Goal: Use online tool/utility: Utilize a website feature to perform a specific function

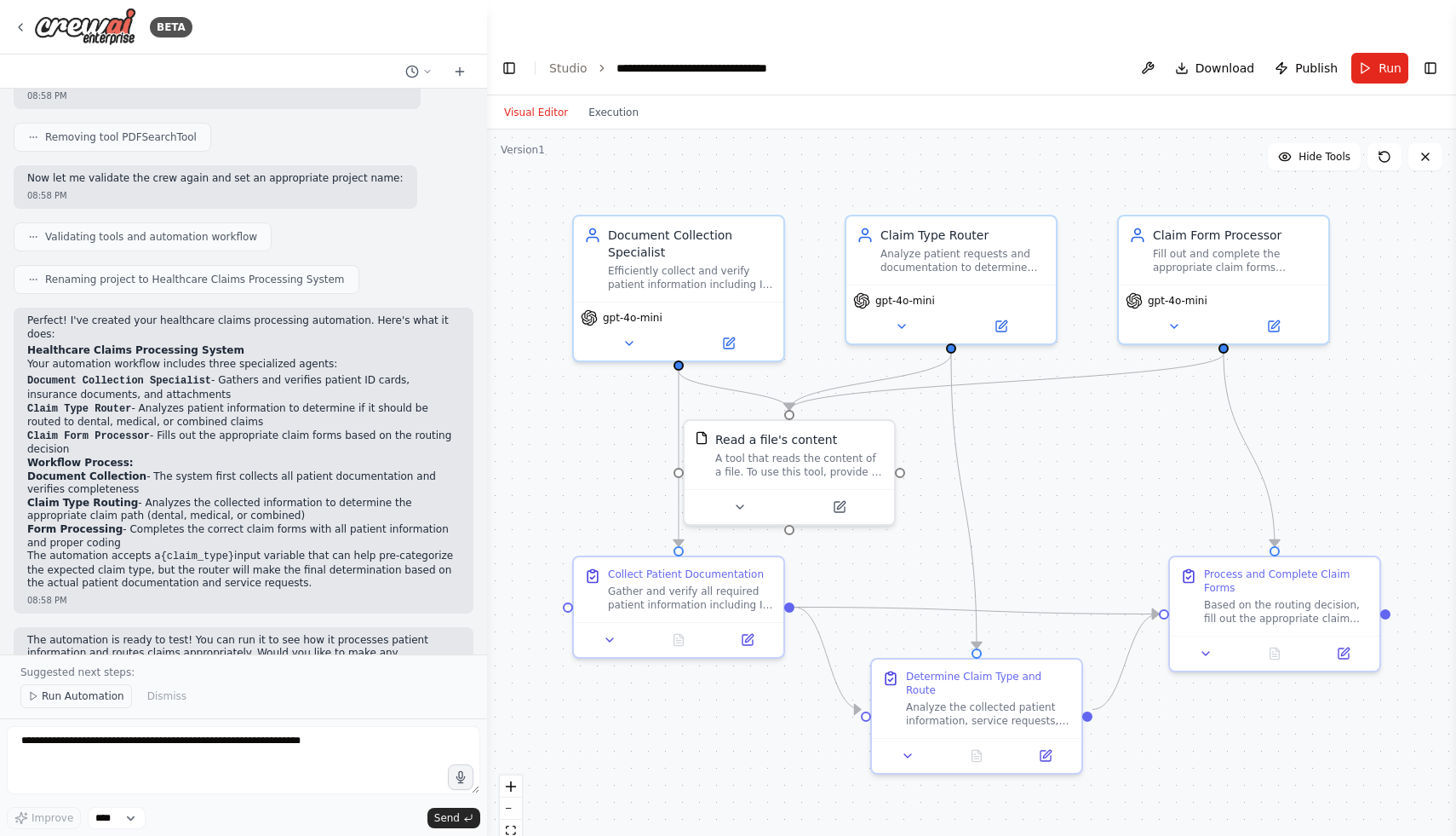
click at [89, 698] on span "Run Automation" at bounding box center [83, 696] width 82 height 14
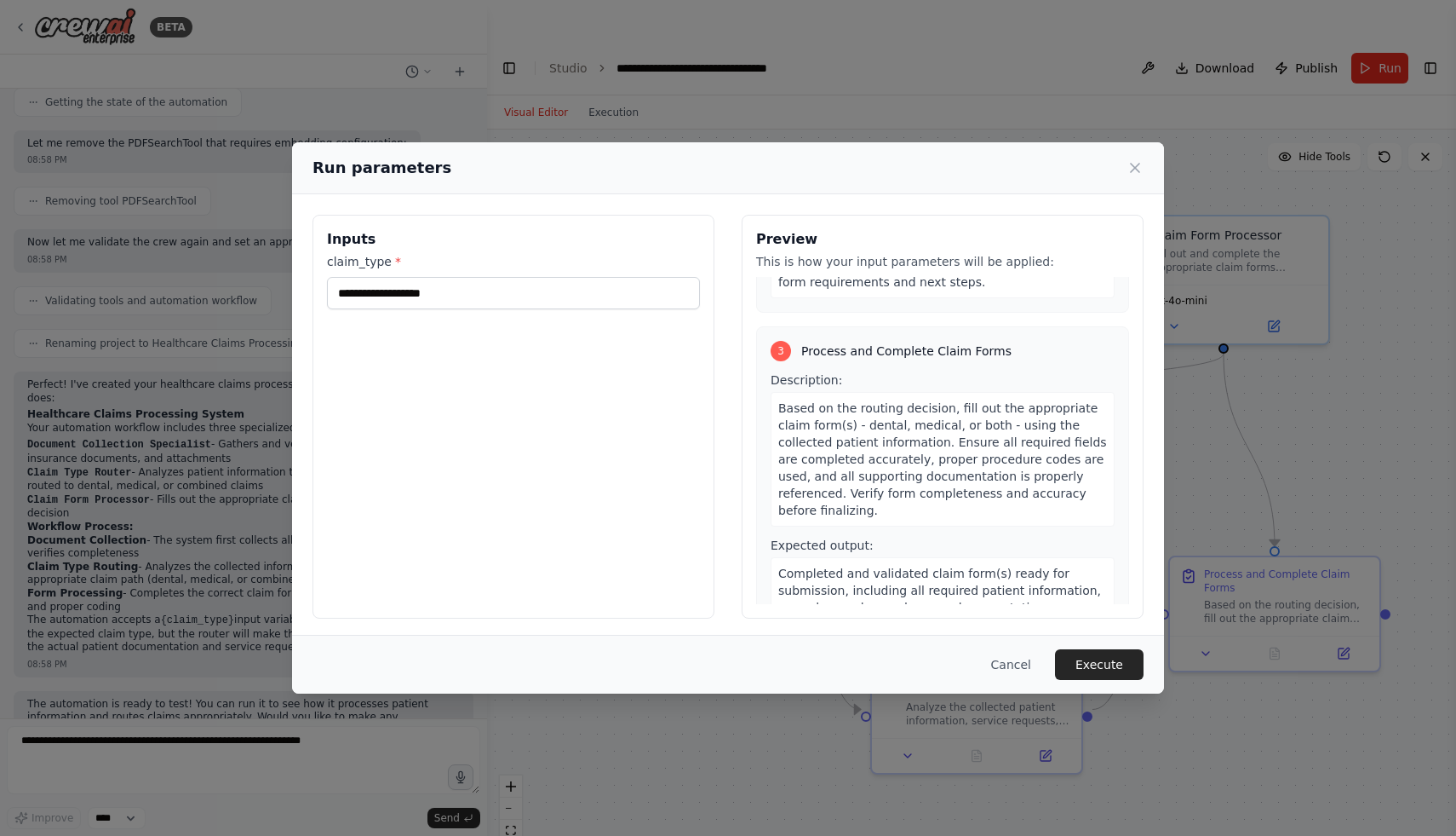
scroll to position [4, 0]
click at [512, 280] on input "claim_type *" at bounding box center [513, 289] width 373 height 32
type input "******"
click at [1021, 670] on button "Cancel" at bounding box center [1011, 664] width 67 height 31
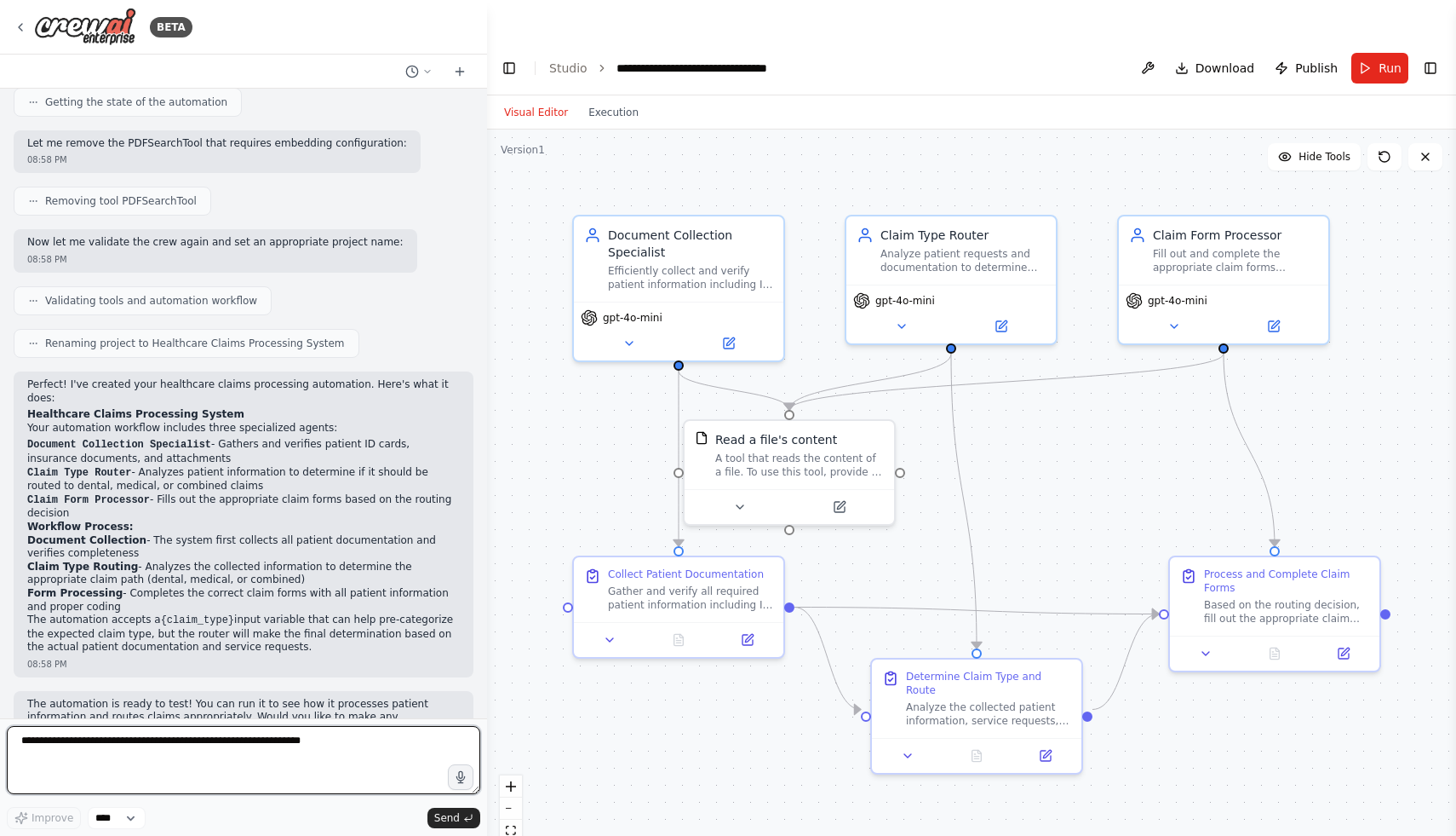
click at [209, 759] on textarea at bounding box center [244, 760] width 474 height 68
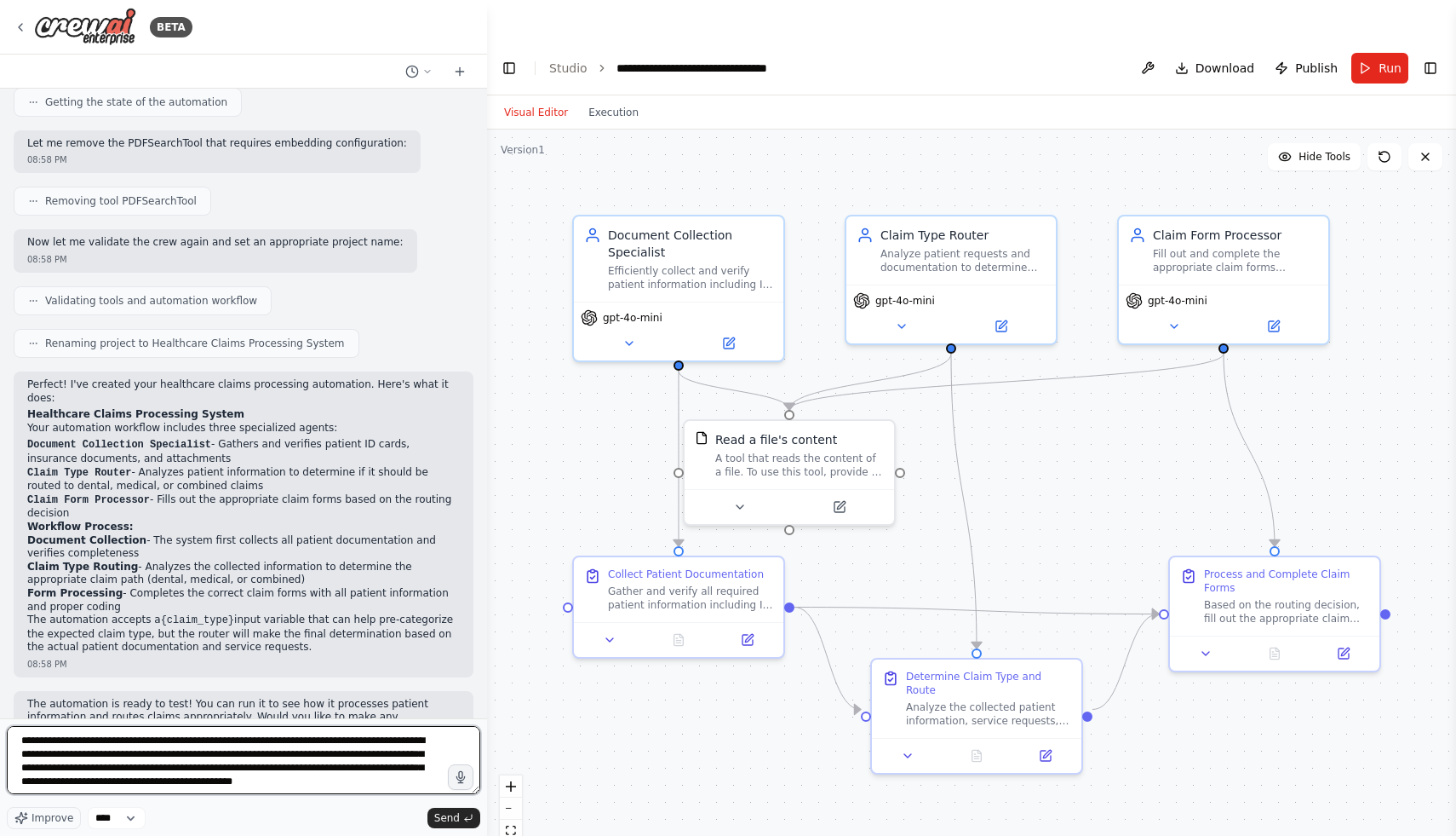
type textarea "**********"
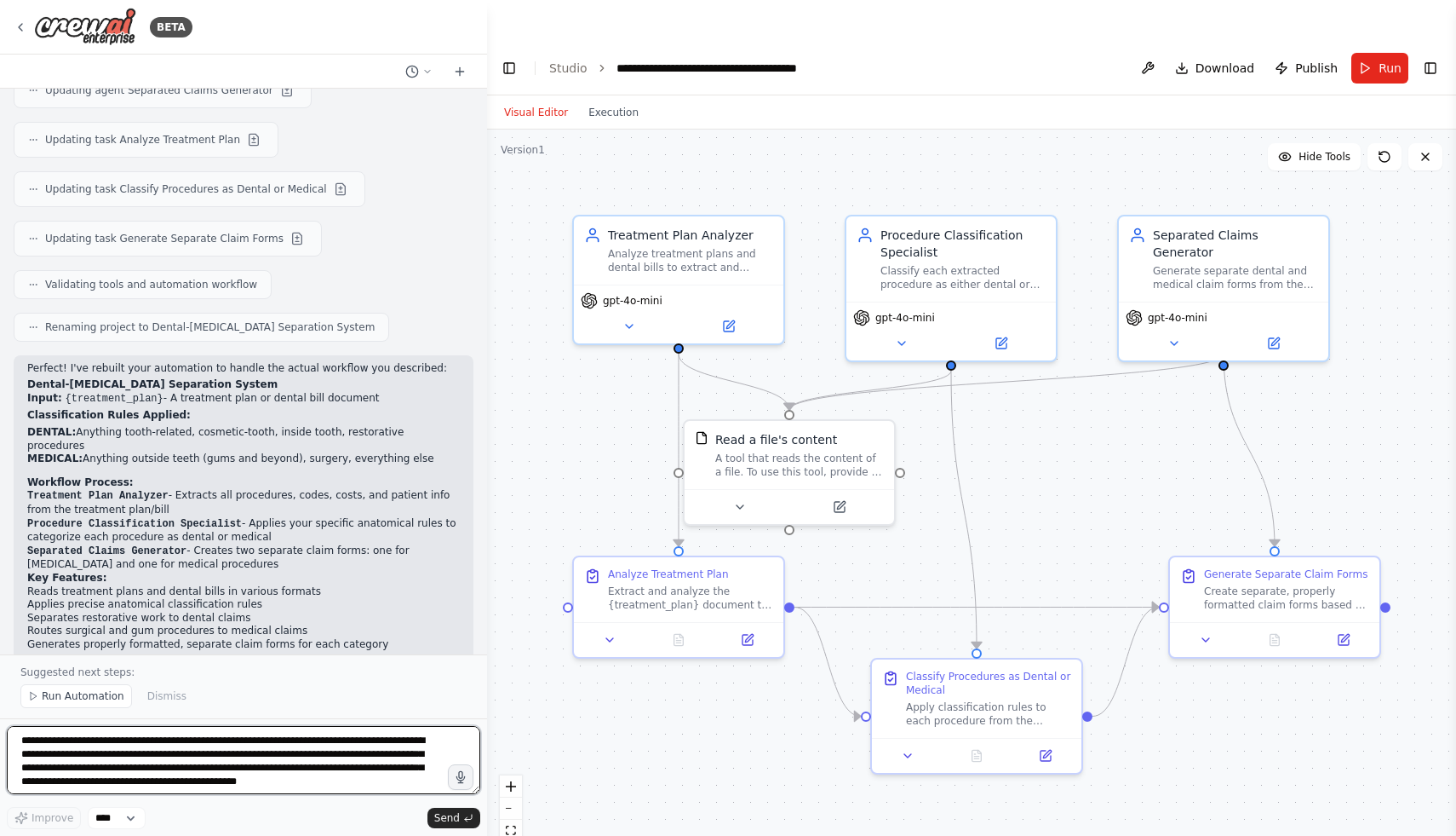
scroll to position [2490, 0]
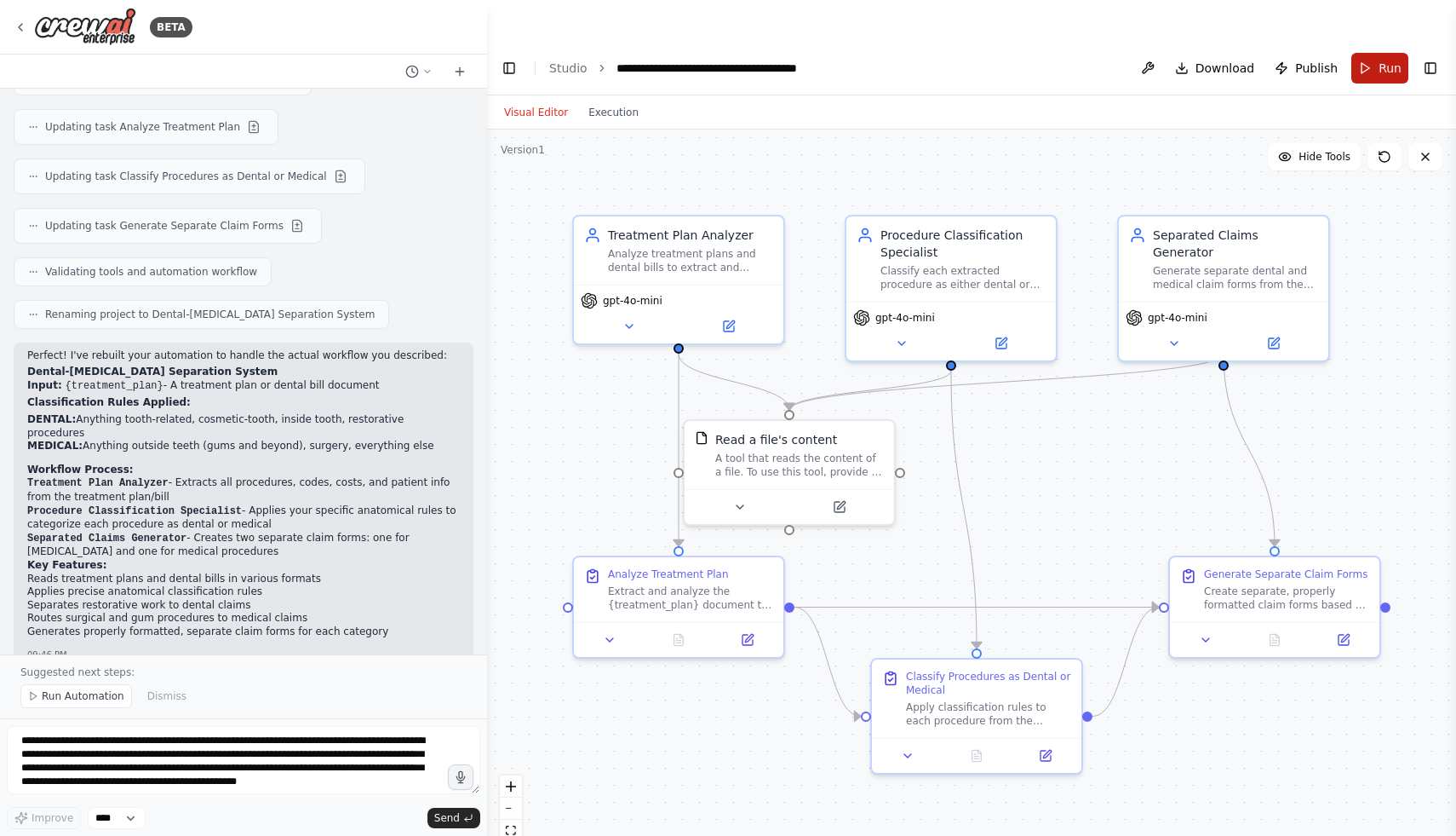
click at [1377, 53] on button "Run" at bounding box center [1380, 67] width 57 height 31
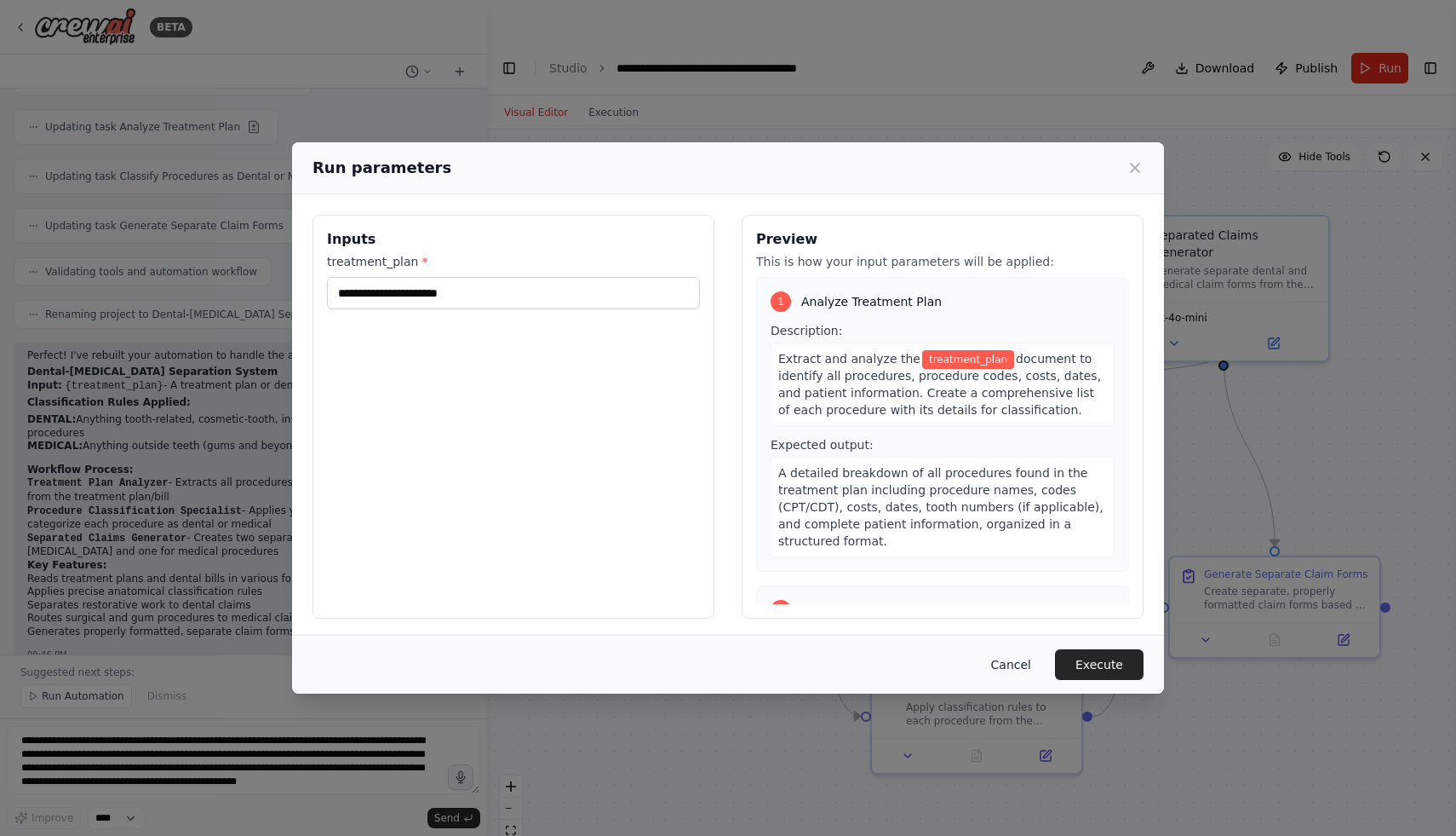
click at [1032, 665] on button "Cancel" at bounding box center [1011, 664] width 67 height 31
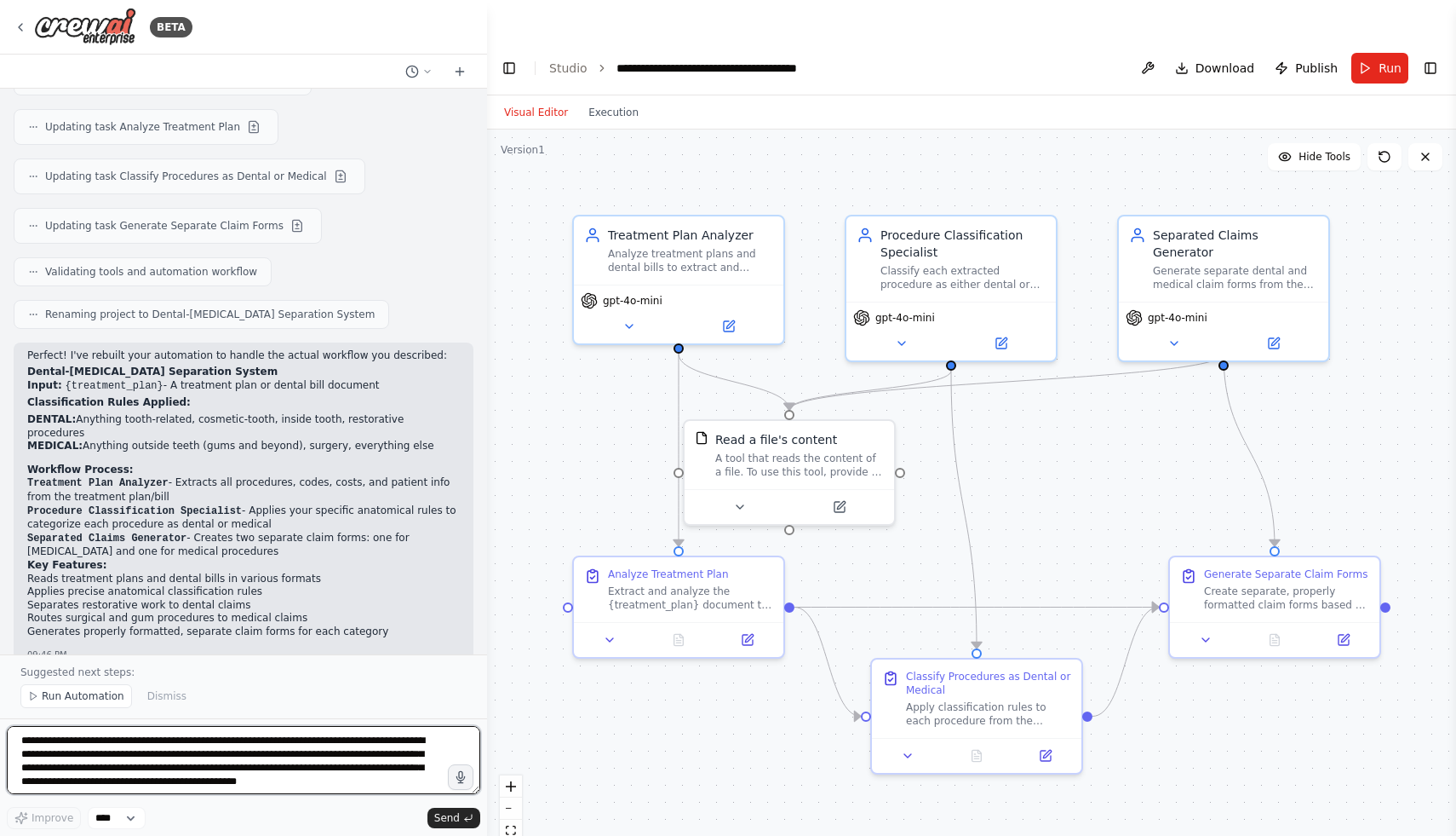
click at [274, 754] on textarea "**********" at bounding box center [244, 760] width 474 height 68
type textarea "**********"
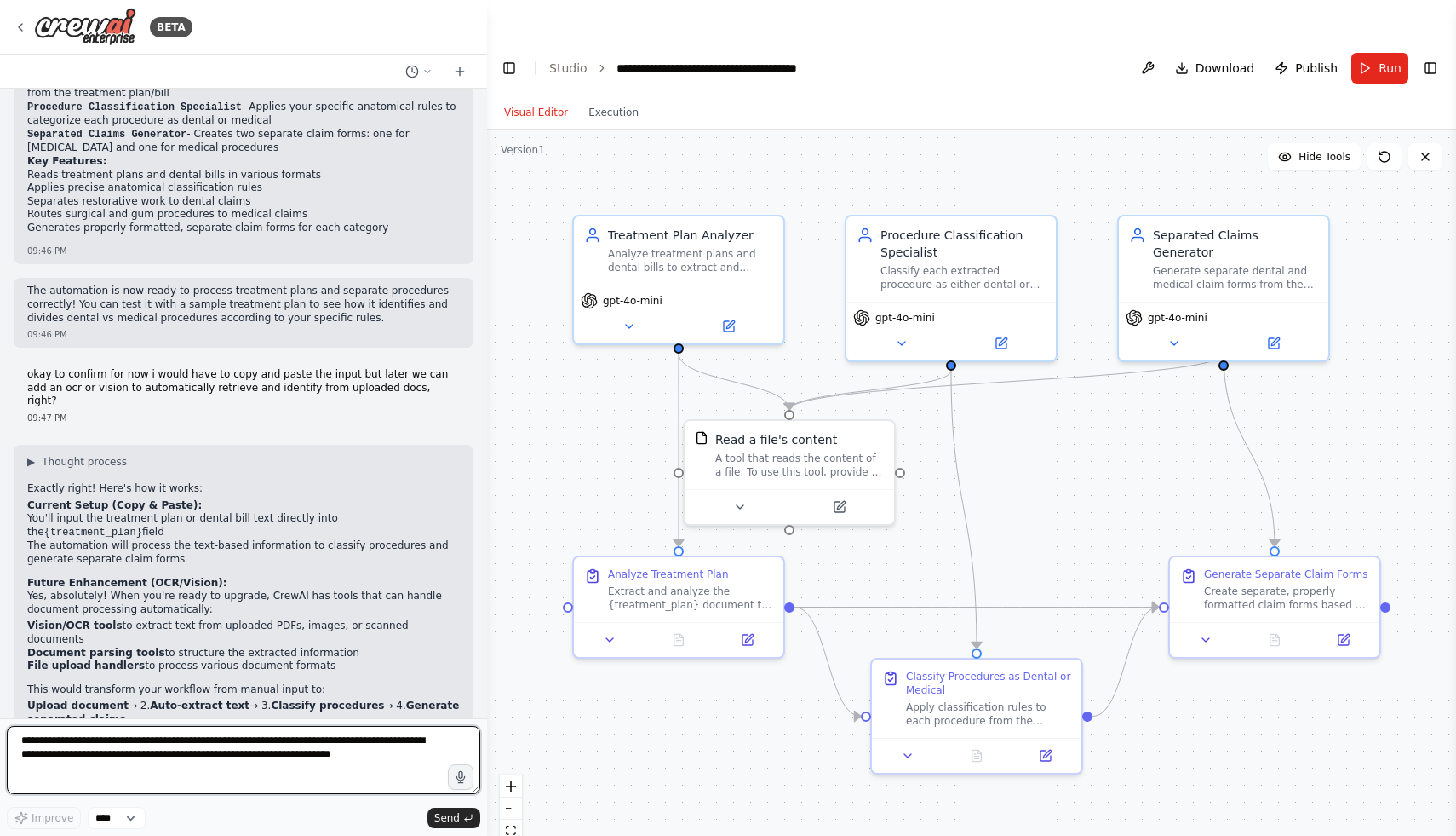
scroll to position [2907, 0]
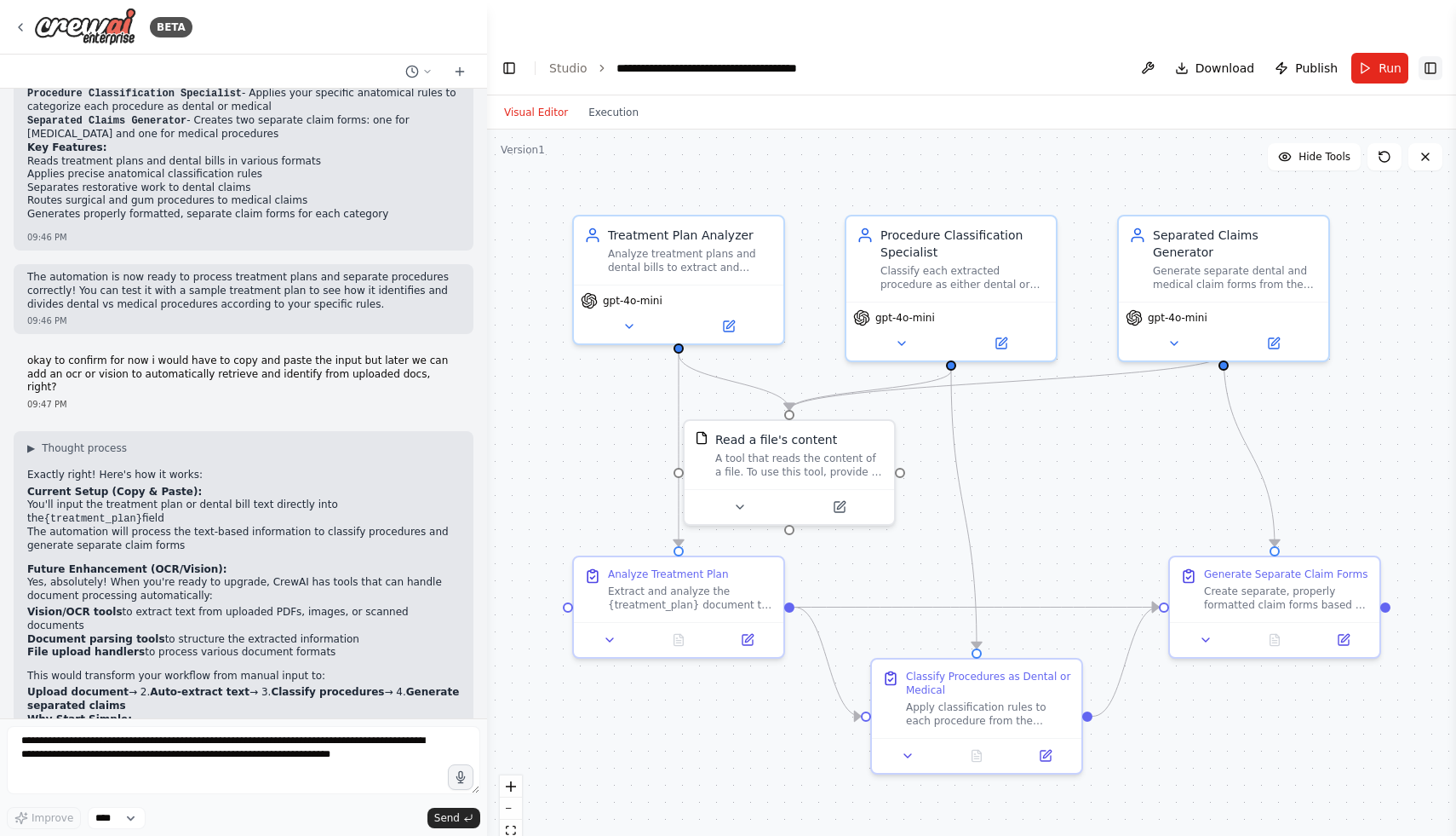
click at [1427, 56] on button "Toggle Right Sidebar" at bounding box center [1431, 67] width 24 height 24
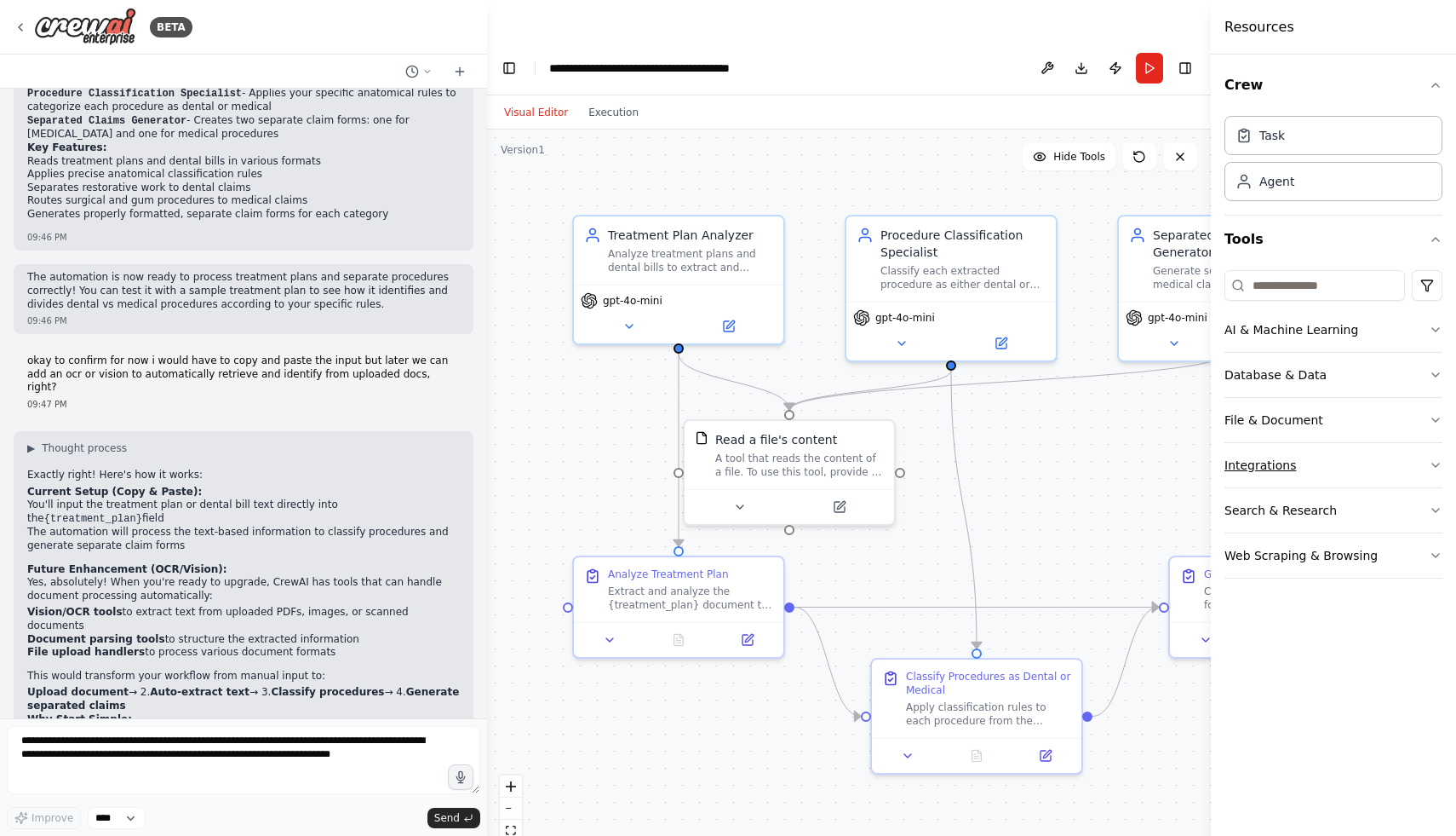
click at [1283, 477] on button "Integrations" at bounding box center [1333, 465] width 218 height 45
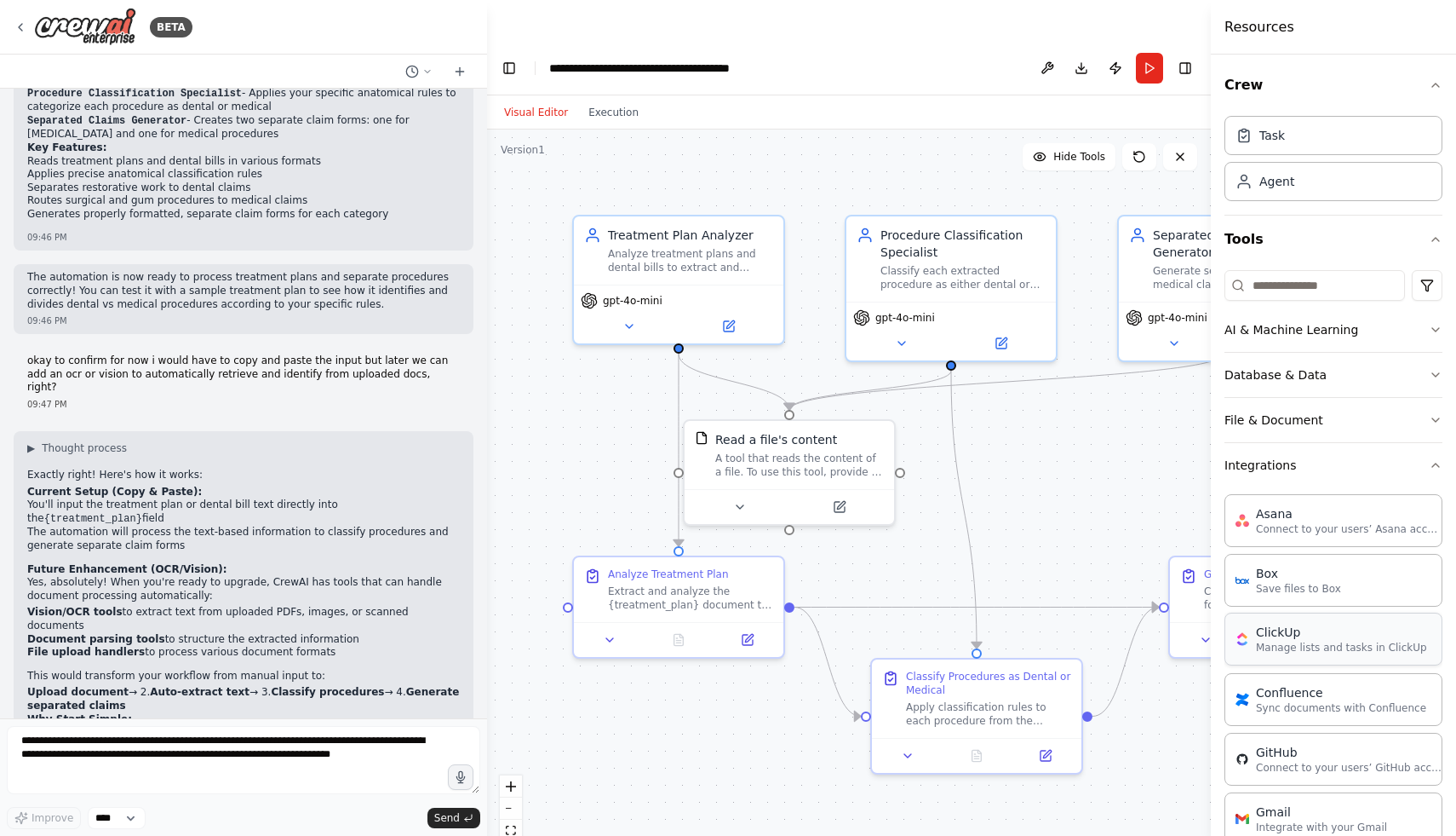
scroll to position [51, 0]
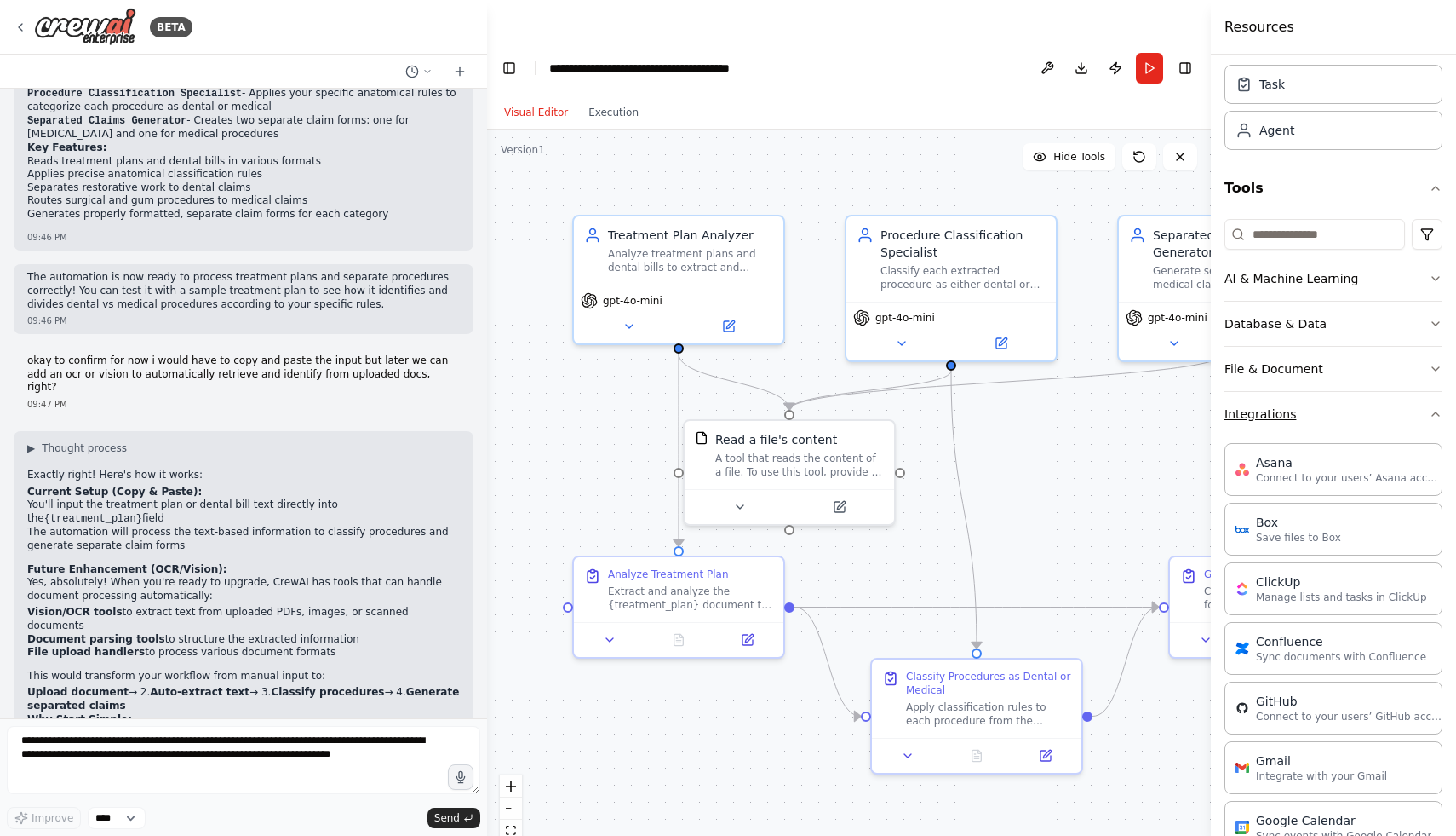
click at [1311, 428] on button "Integrations" at bounding box center [1333, 414] width 218 height 45
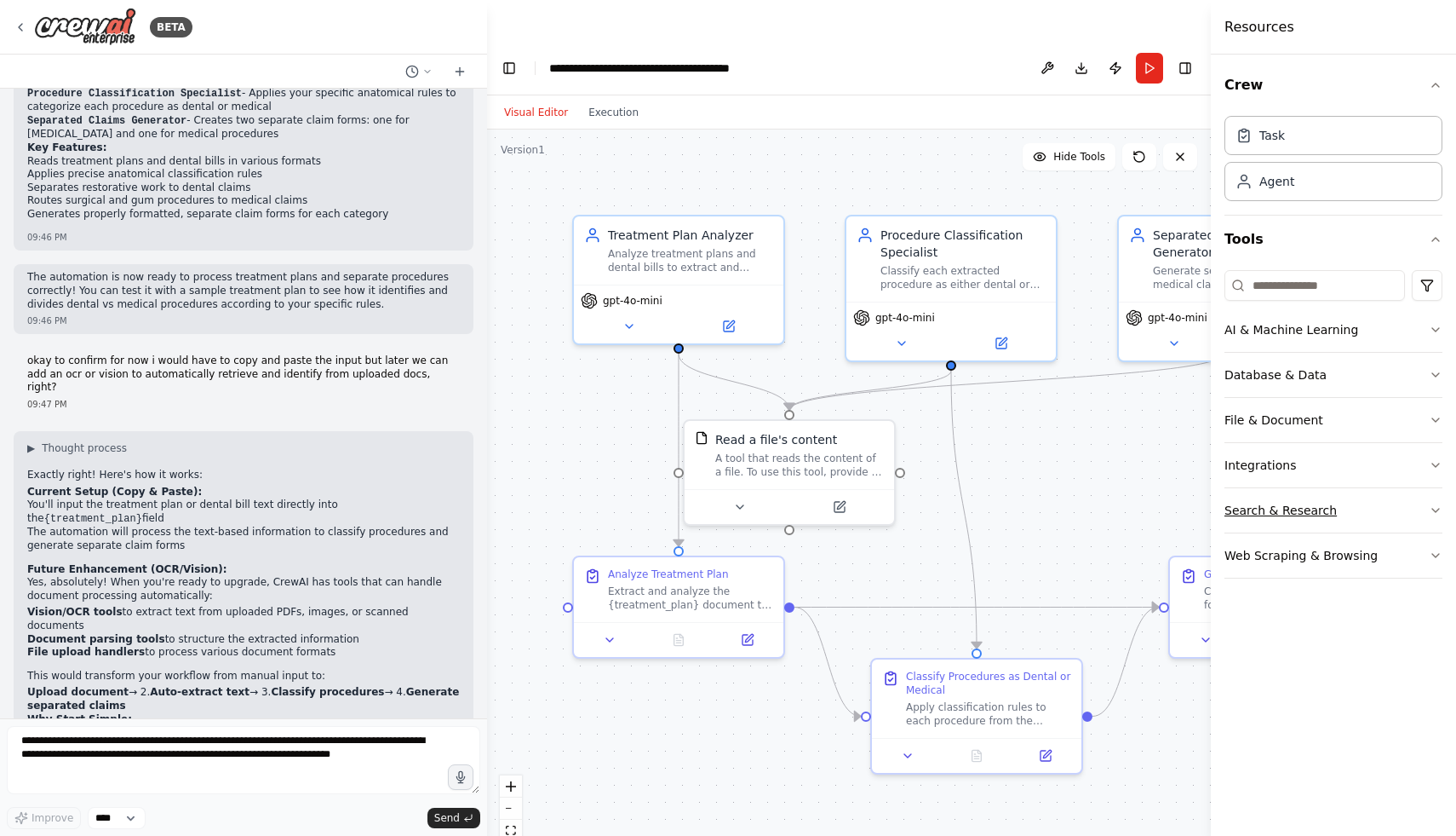
click at [1300, 512] on button "Search & Research" at bounding box center [1333, 510] width 218 height 45
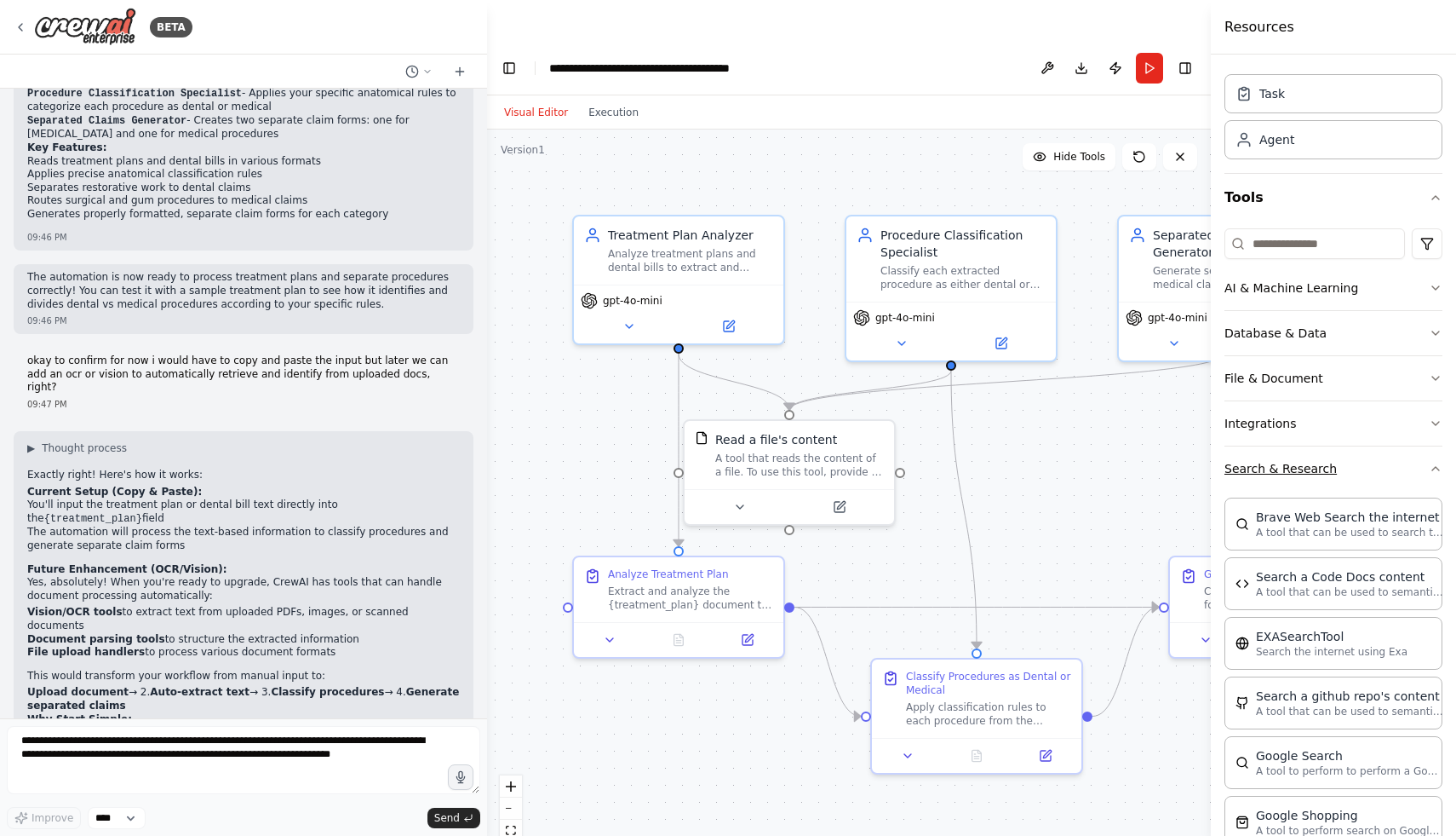
scroll to position [37, 0]
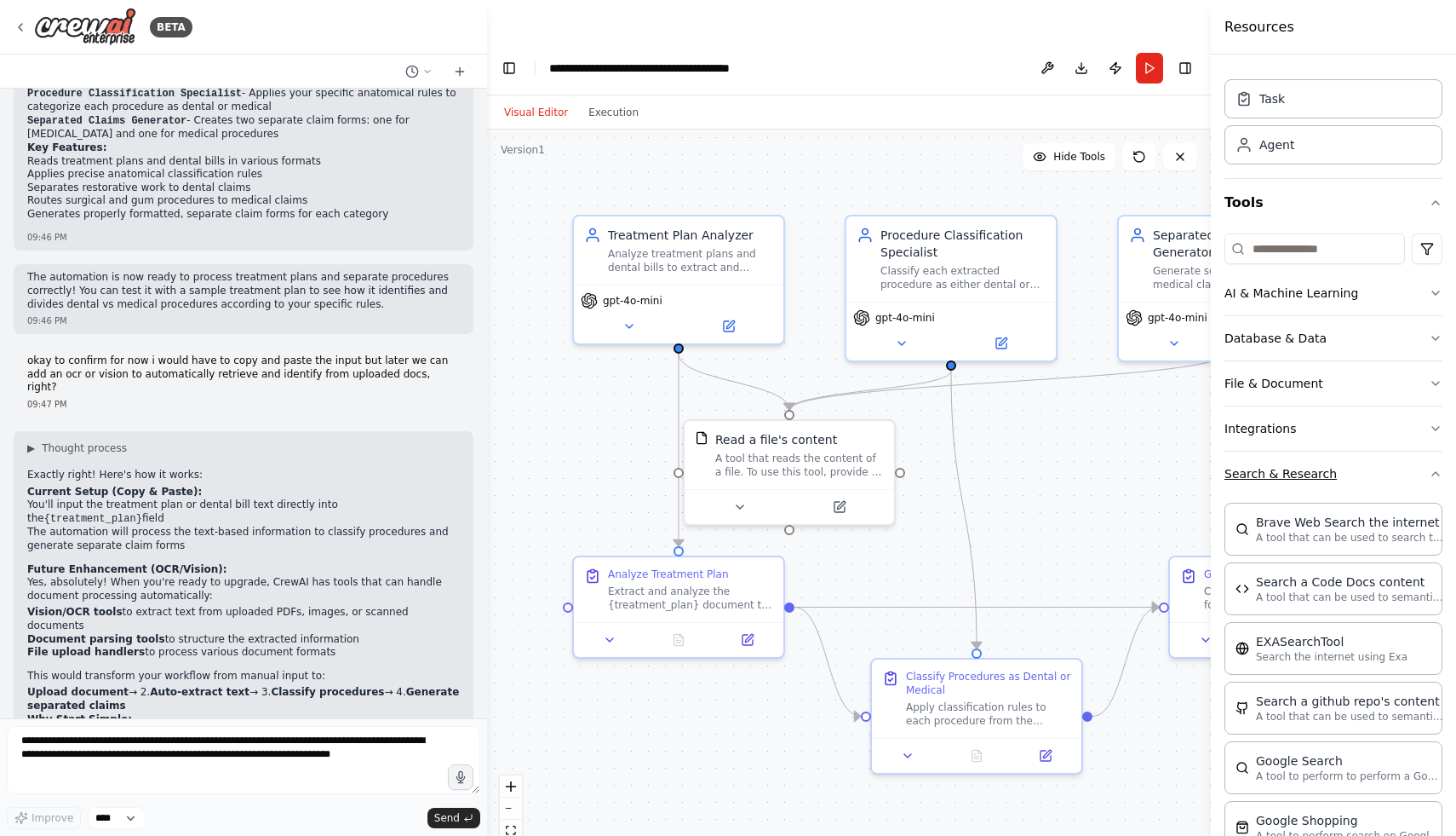
click at [1354, 477] on button "Search & Research" at bounding box center [1333, 473] width 218 height 45
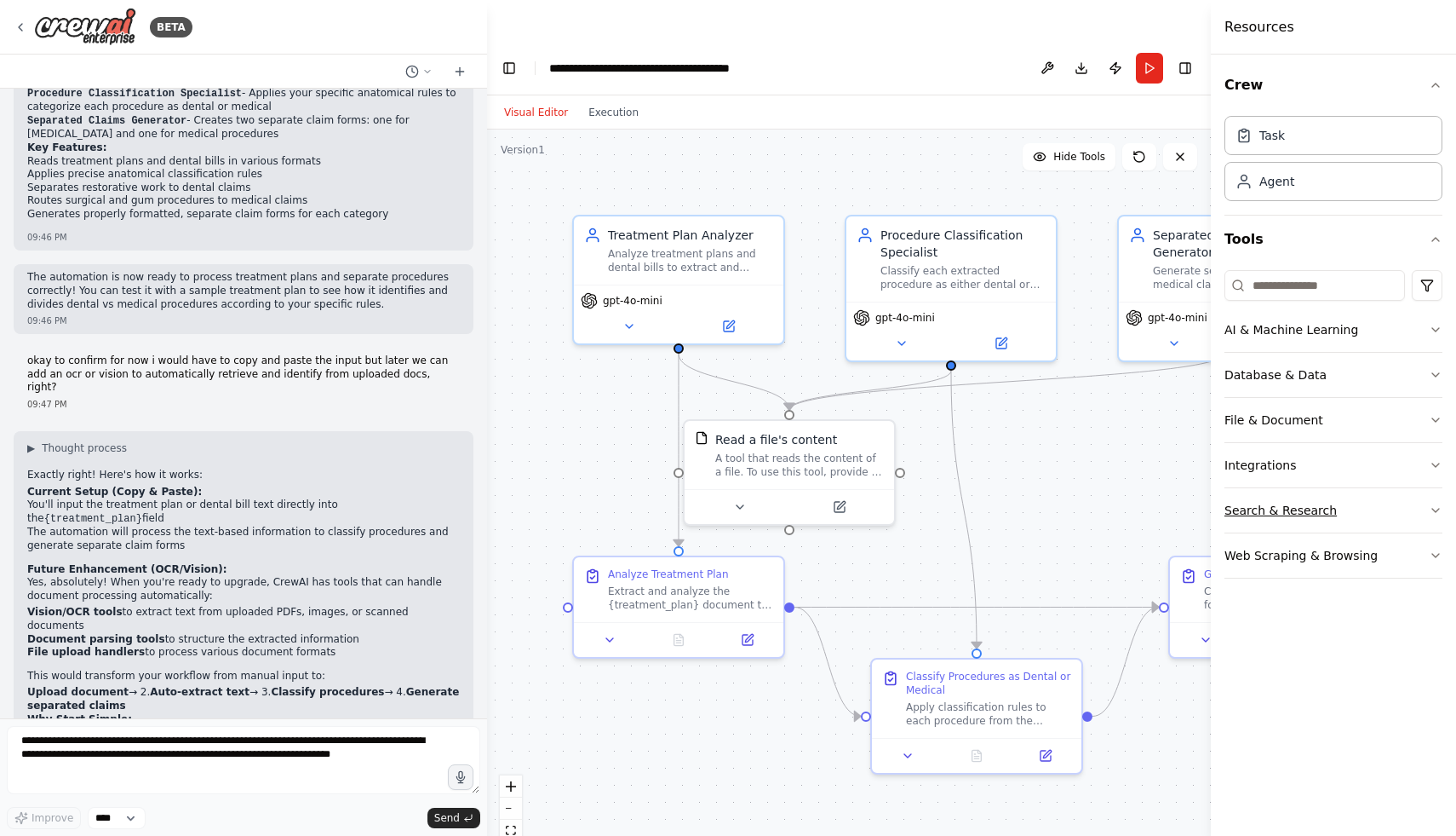
scroll to position [0, 0]
click at [1313, 408] on button "File & Document" at bounding box center [1333, 420] width 218 height 45
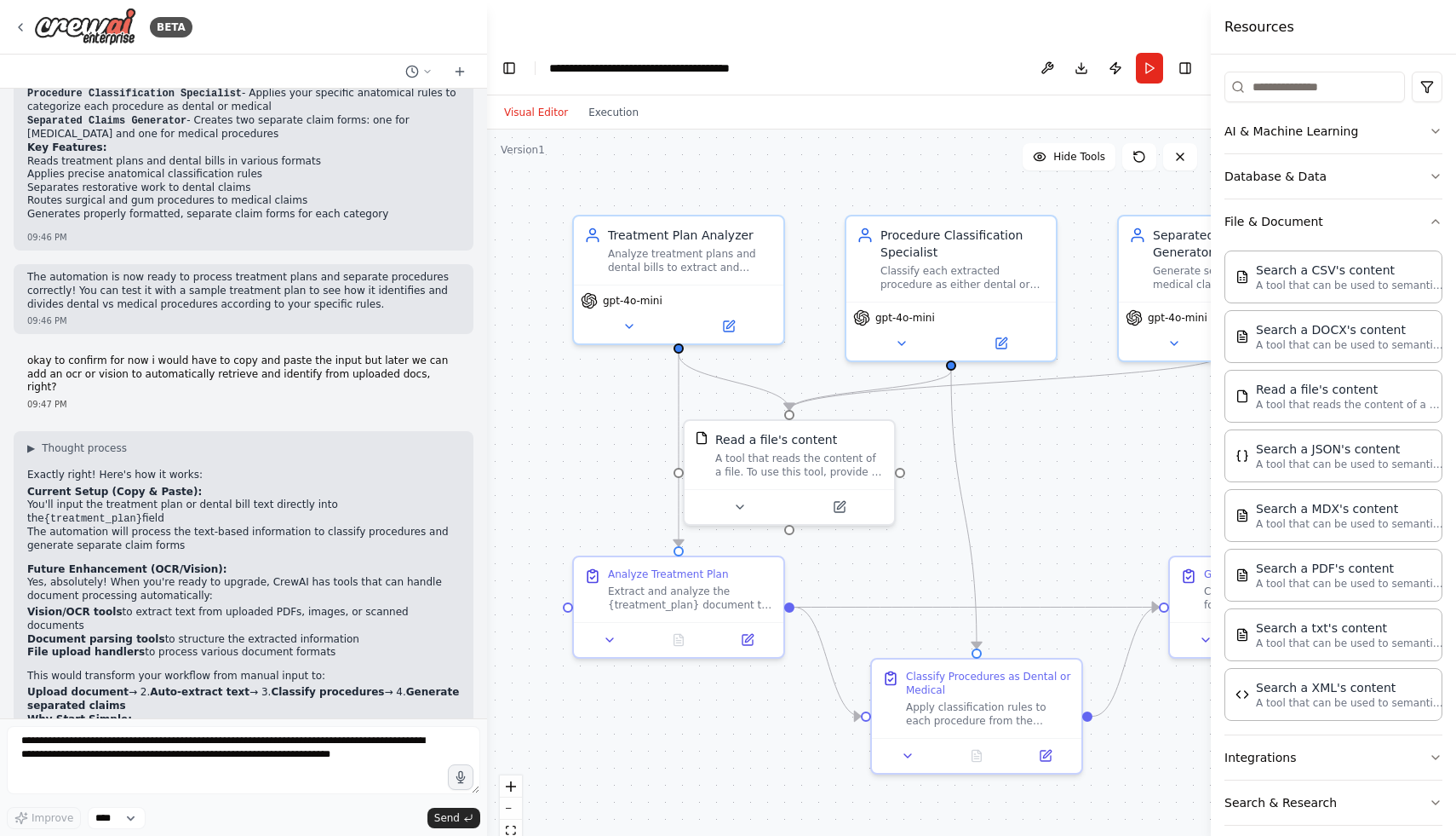
scroll to position [204, 0]
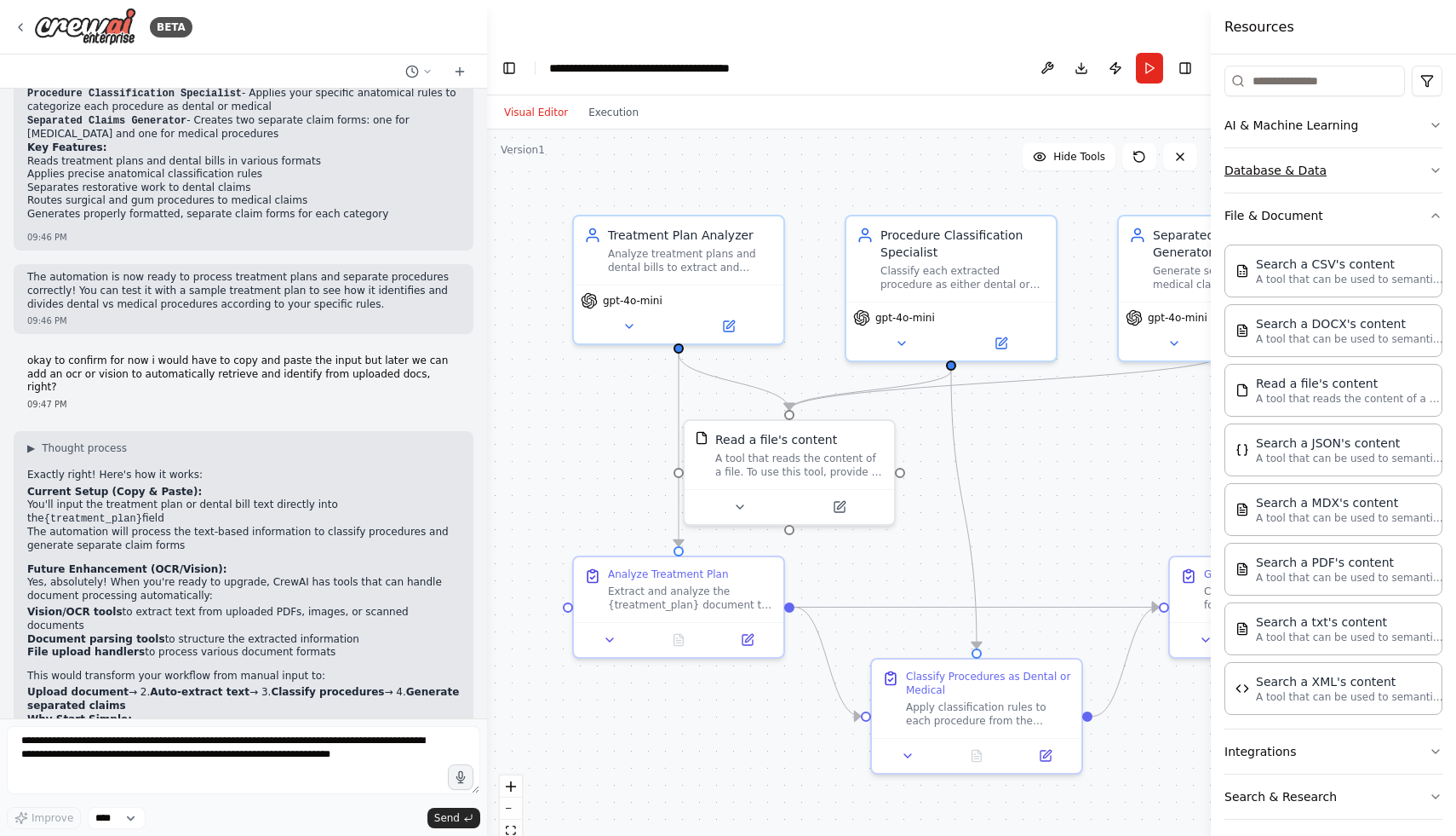
click at [1400, 173] on button "Database & Data" at bounding box center [1333, 170] width 218 height 45
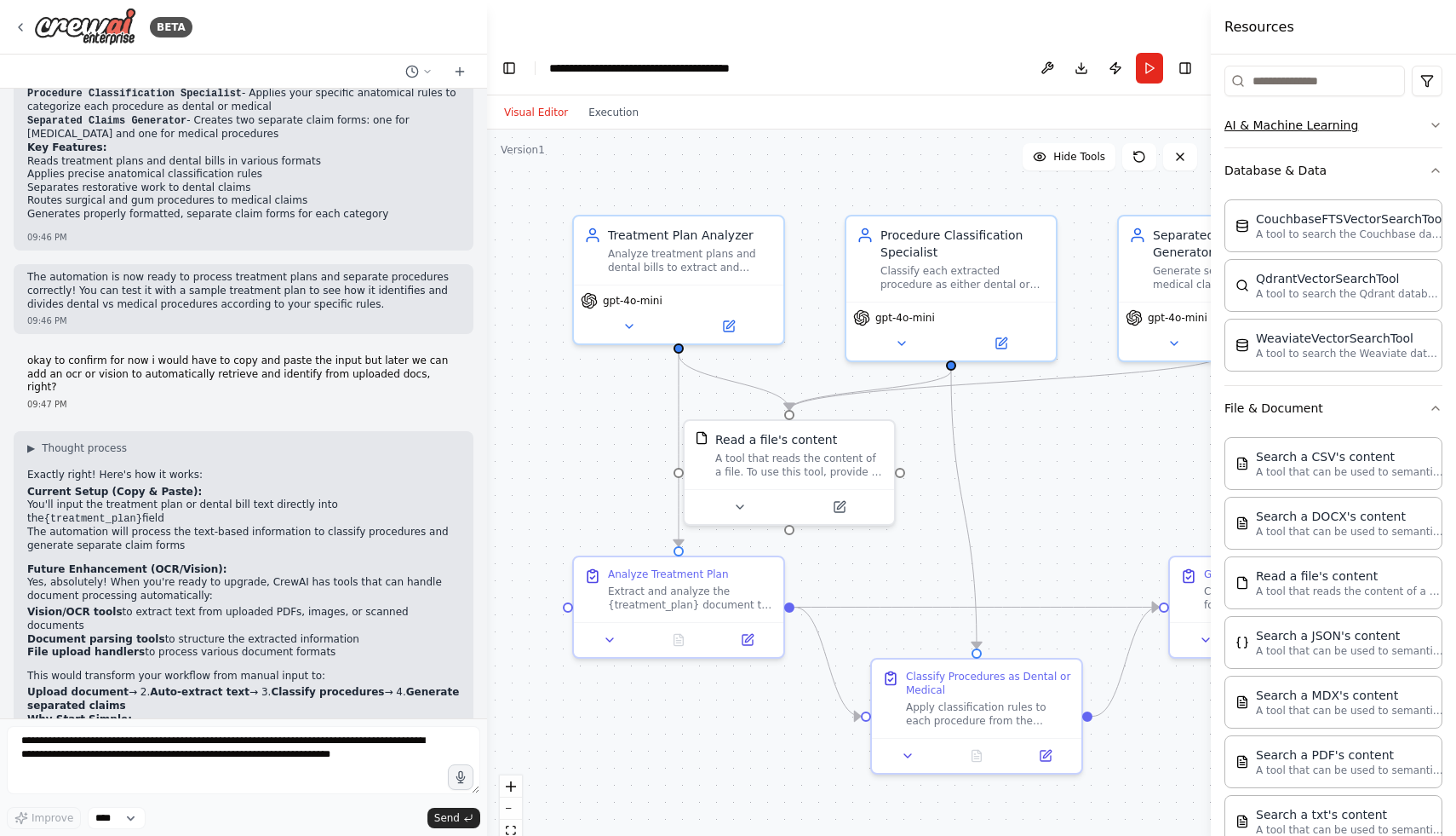
click at [1356, 129] on button "AI & Machine Learning" at bounding box center [1333, 125] width 218 height 45
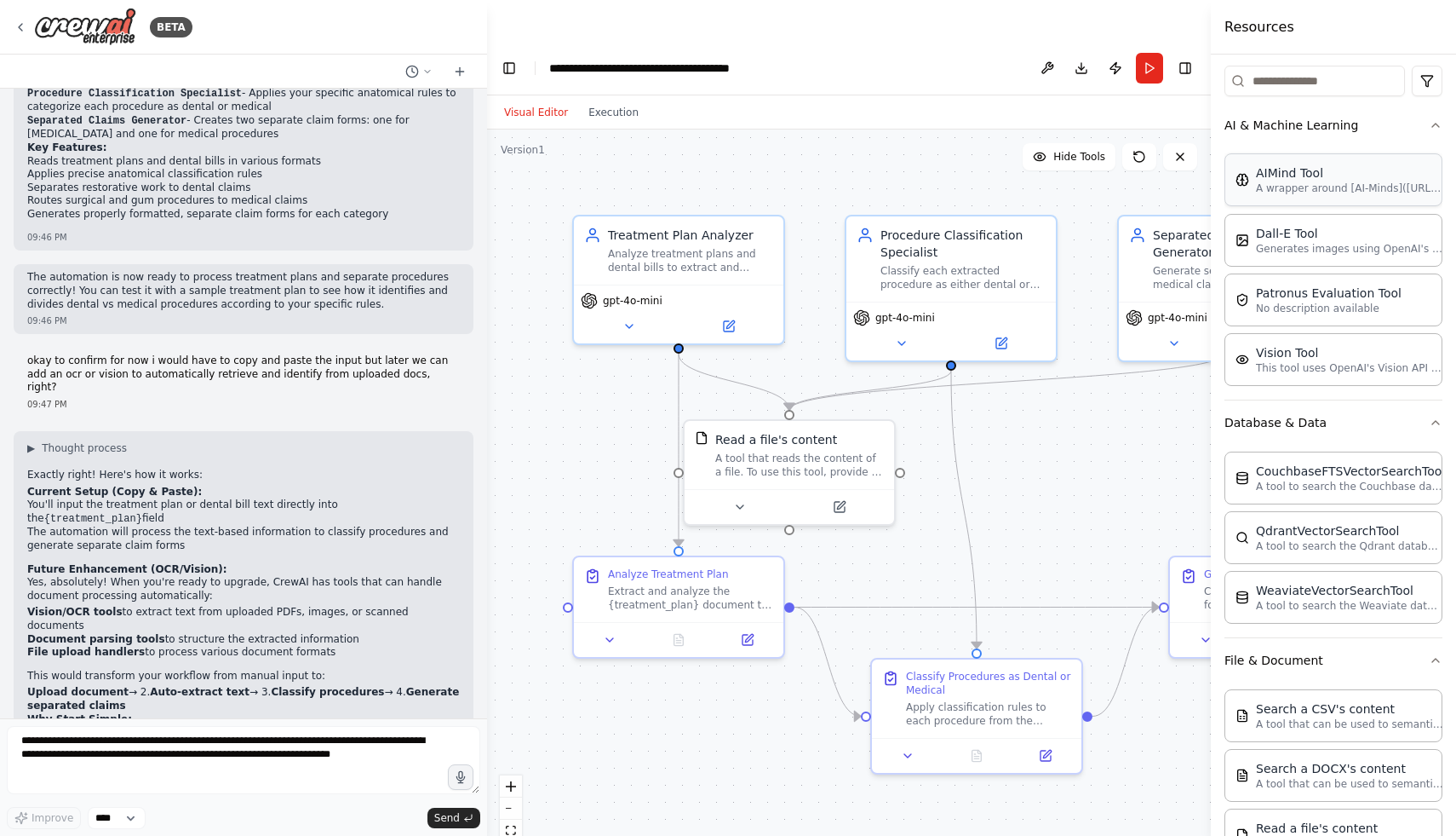
click at [1325, 186] on p "A wrapper around [AI-Minds](https://mindsdb.com/minds). Useful for when you nee…" at bounding box center [1350, 188] width 187 height 14
drag, startPoint x: 1131, startPoint y: 513, endPoint x: 996, endPoint y: 386, distance: 185.3
click at [996, 411] on div "AIMind Tool A wrapper around [AI-Minds](https://mindsdb.com/minds). Useful for …" at bounding box center [1047, 435] width 168 height 47
click at [1127, 379] on icon at bounding box center [1128, 384] width 7 height 10
click at [1075, 373] on button "Confirm" at bounding box center [1080, 383] width 60 height 20
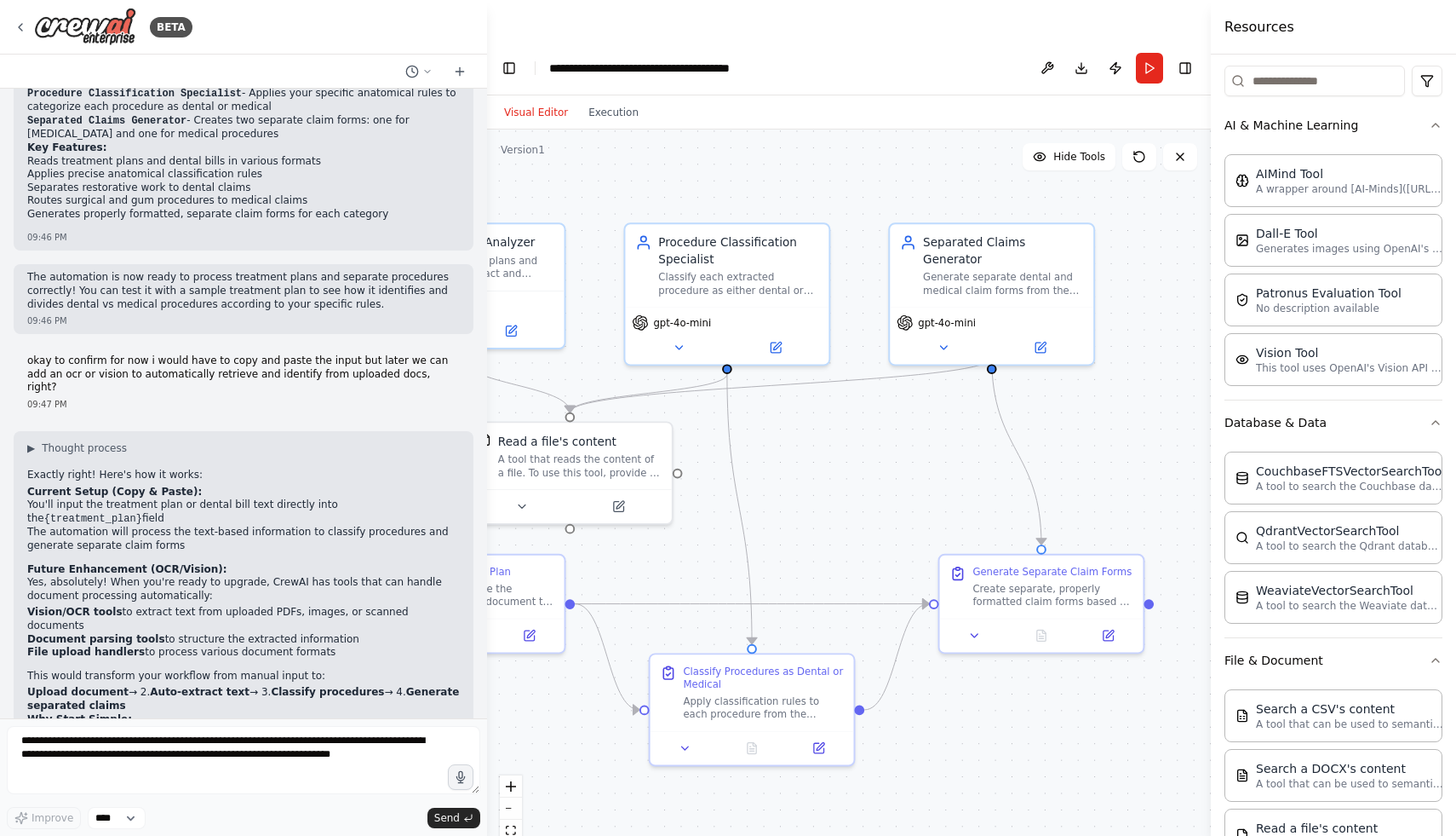
drag, startPoint x: 1113, startPoint y: 346, endPoint x: 895, endPoint y: 349, distance: 218.0
click at [895, 349] on div ".deletable-edge-delete-btn { width: 20px; height: 20px; border: 0px solid #ffff…" at bounding box center [849, 503] width 724 height 747
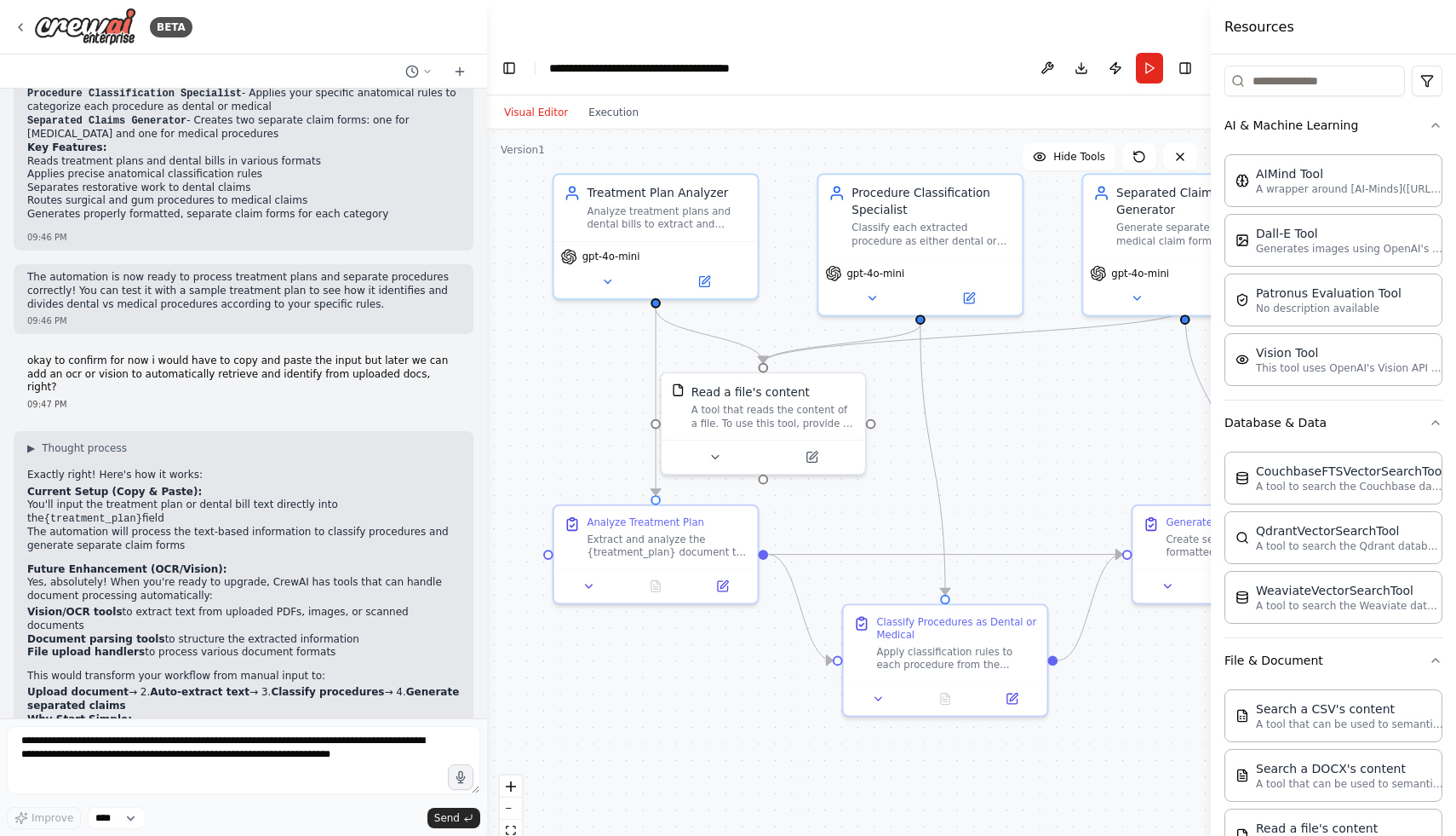
drag, startPoint x: 946, startPoint y: 340, endPoint x: 1139, endPoint y: 291, distance: 199.1
click at [1139, 291] on div ".deletable-edge-delete-btn { width: 20px; height: 20px; border: 0px solid #ffff…" at bounding box center [849, 503] width 724 height 747
click at [1141, 53] on button "Run" at bounding box center [1149, 67] width 27 height 31
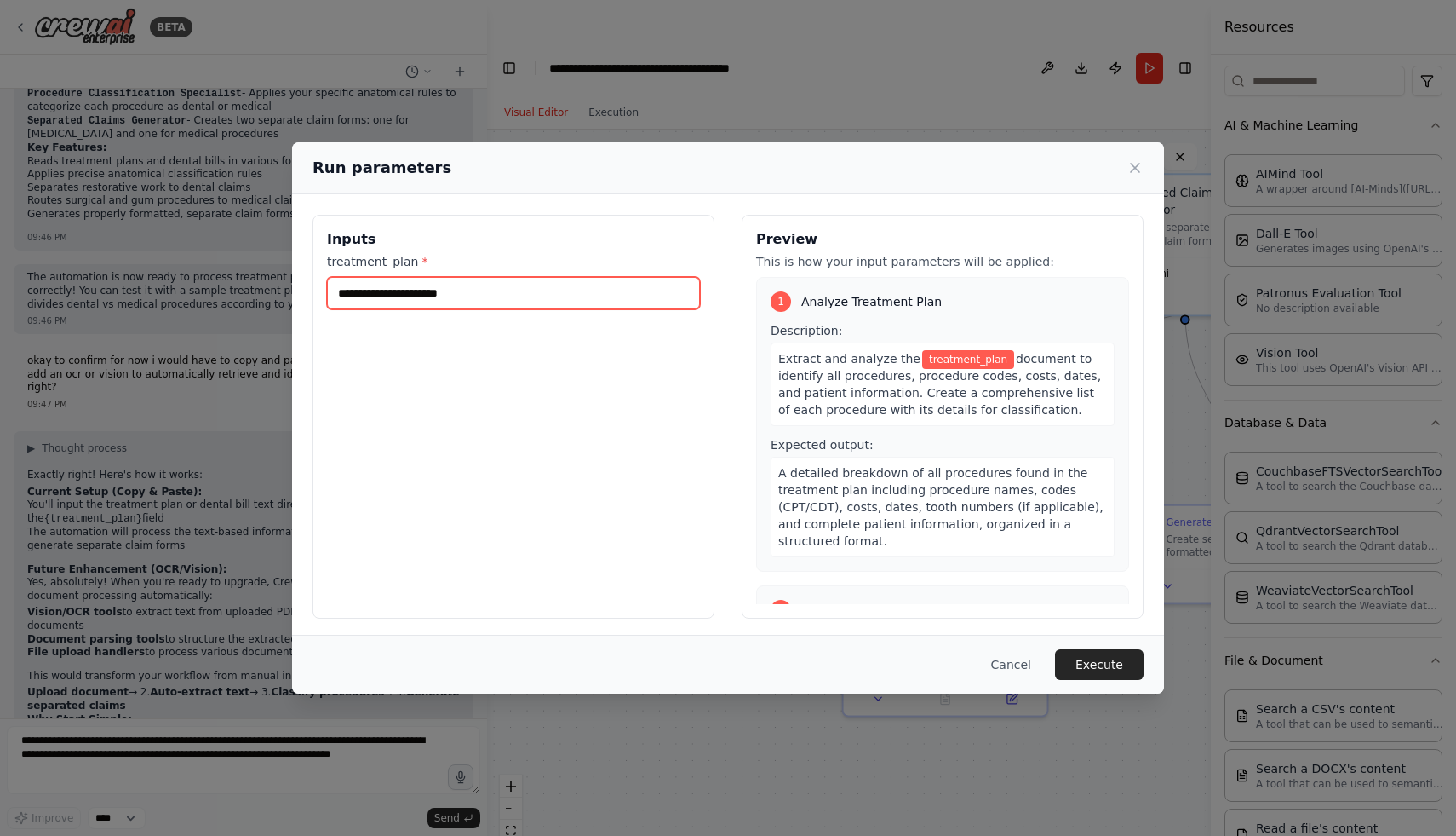
click at [468, 301] on input "treatment_plan *" at bounding box center [513, 293] width 373 height 32
paste input "**********"
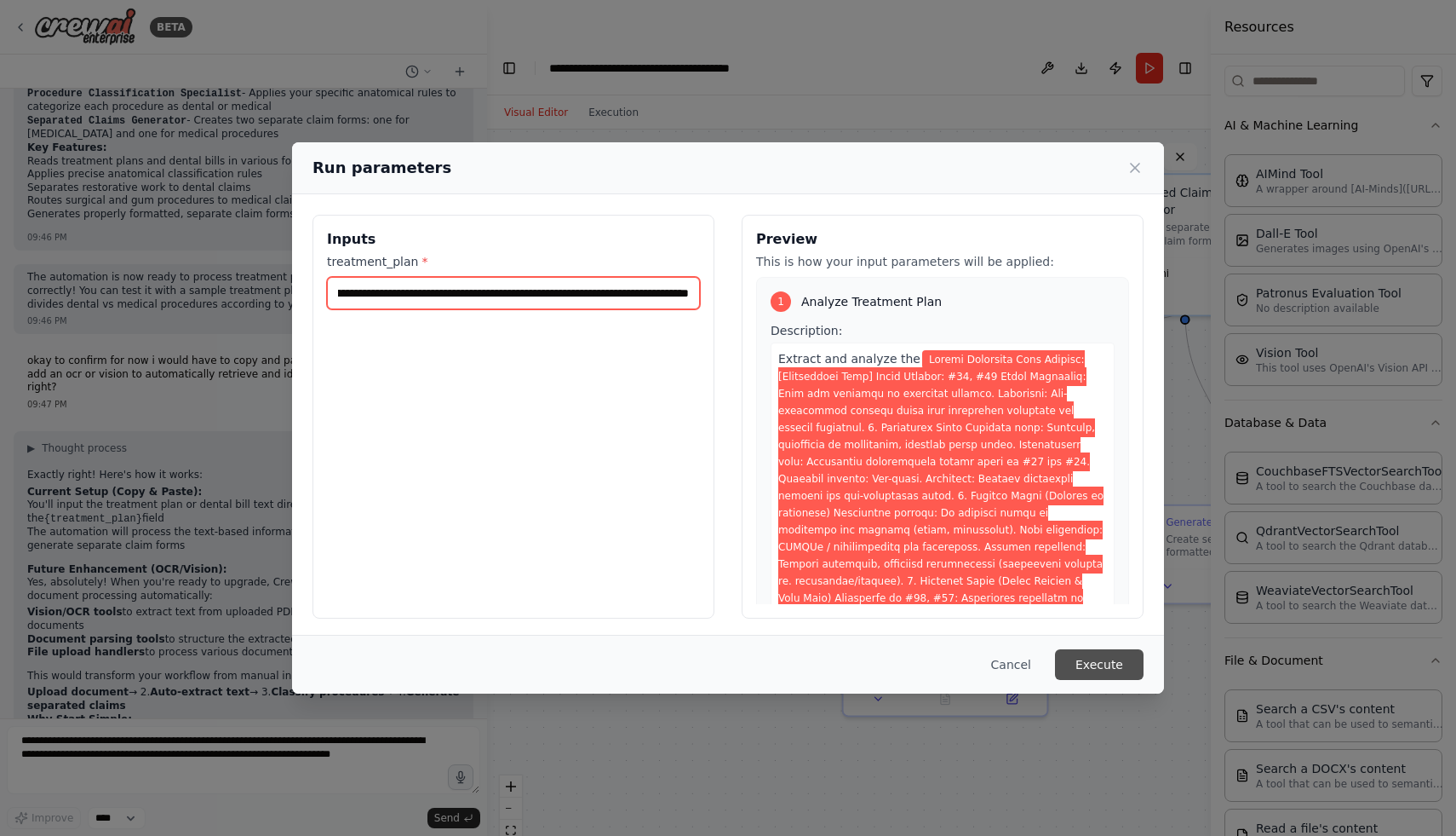
type input "**********"
click at [1094, 664] on button "Execute" at bounding box center [1099, 664] width 88 height 31
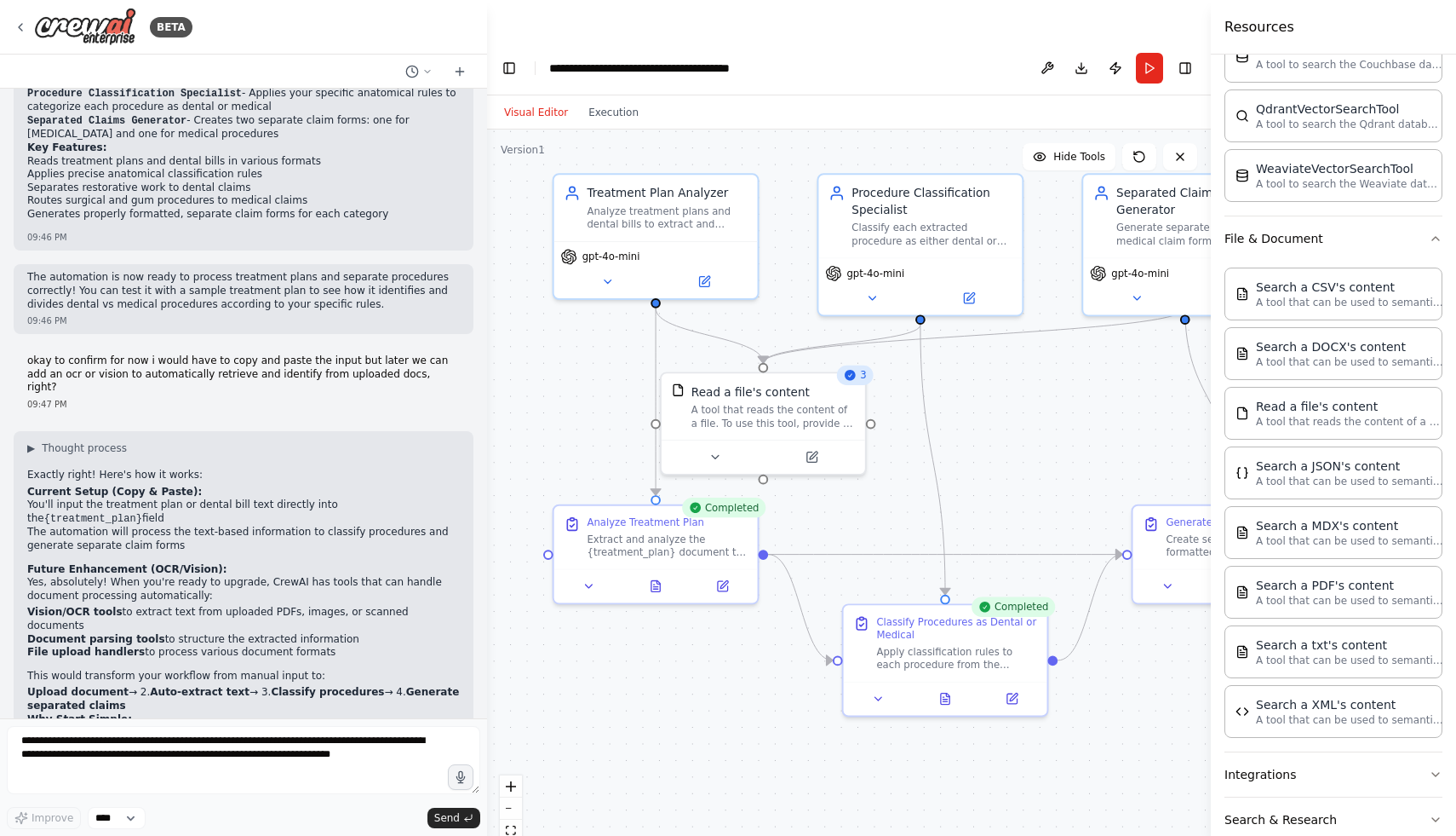
scroll to position [705, 0]
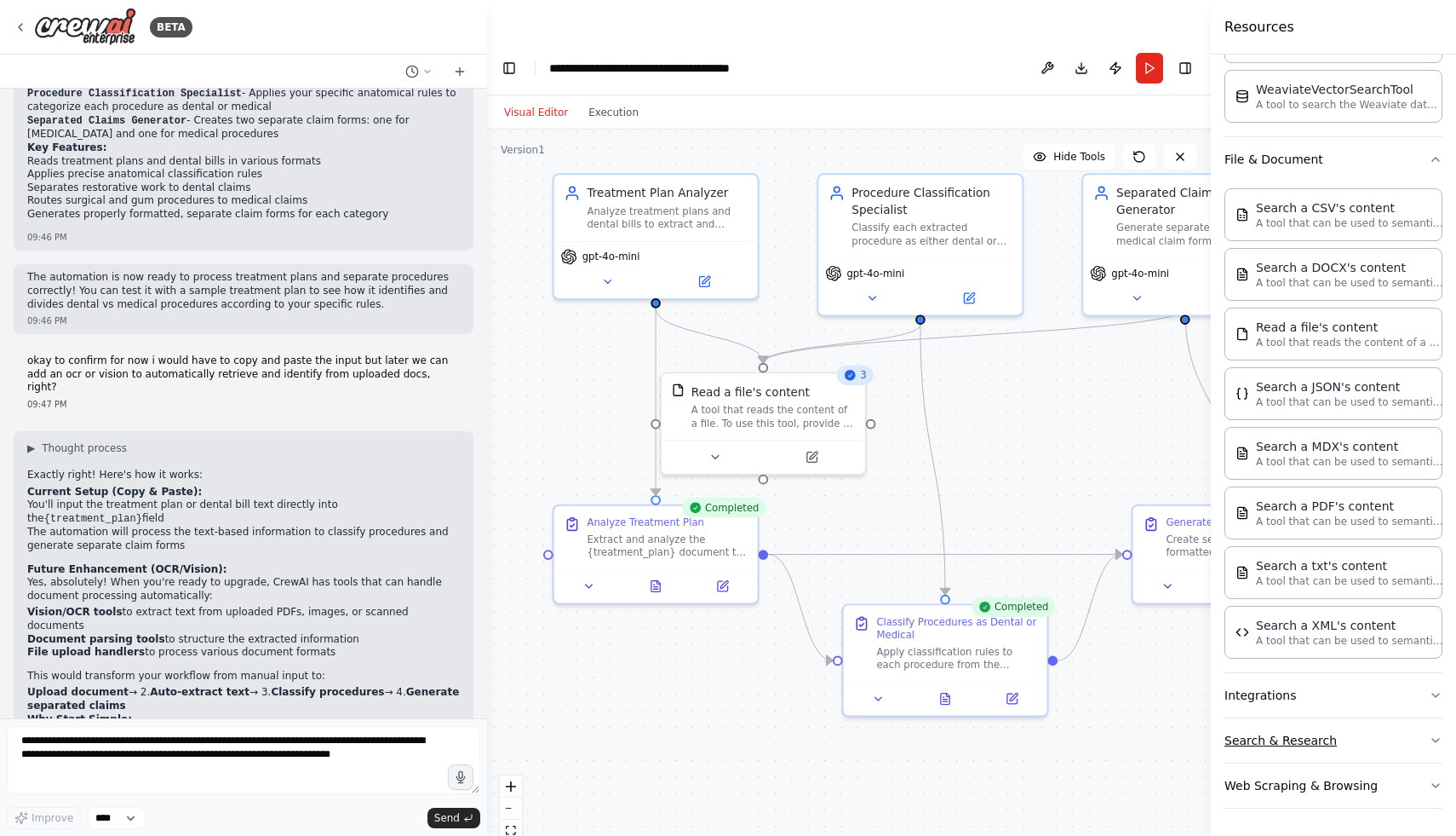
click at [1289, 742] on button "Search & Research" at bounding box center [1333, 740] width 218 height 45
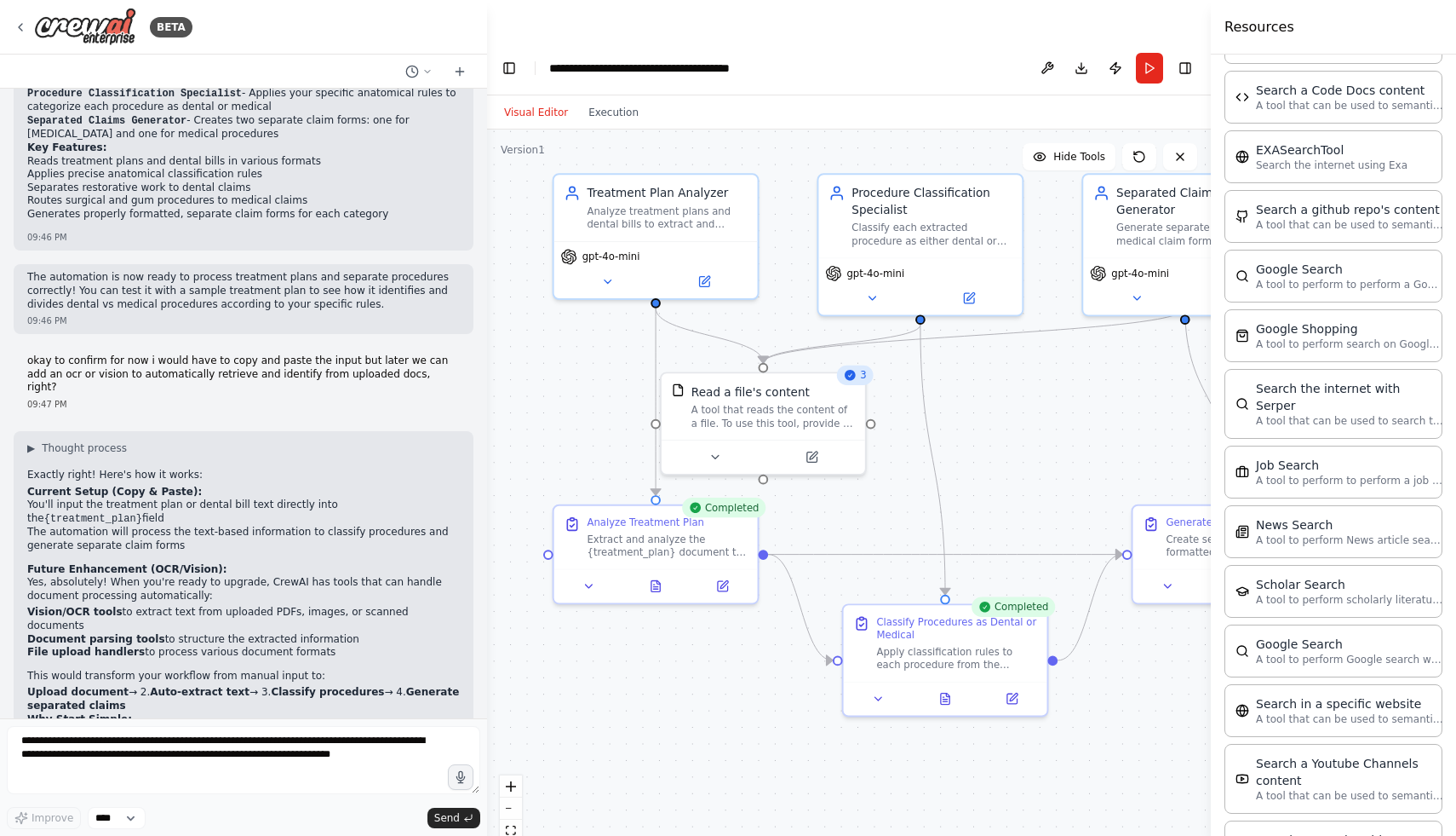
scroll to position [1571, 0]
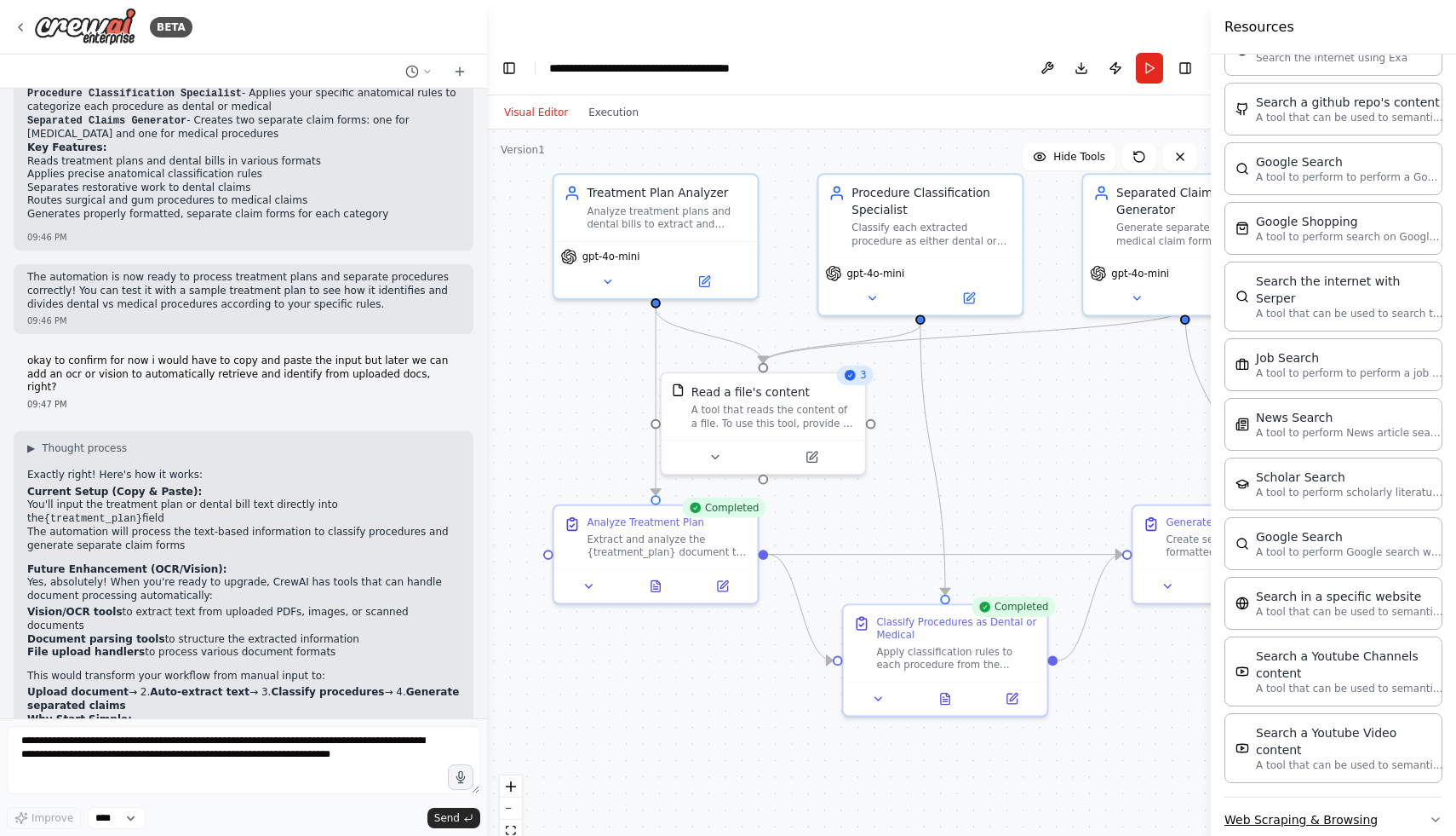
click at [1311, 799] on button "Web Scraping & Browsing" at bounding box center [1333, 819] width 218 height 45
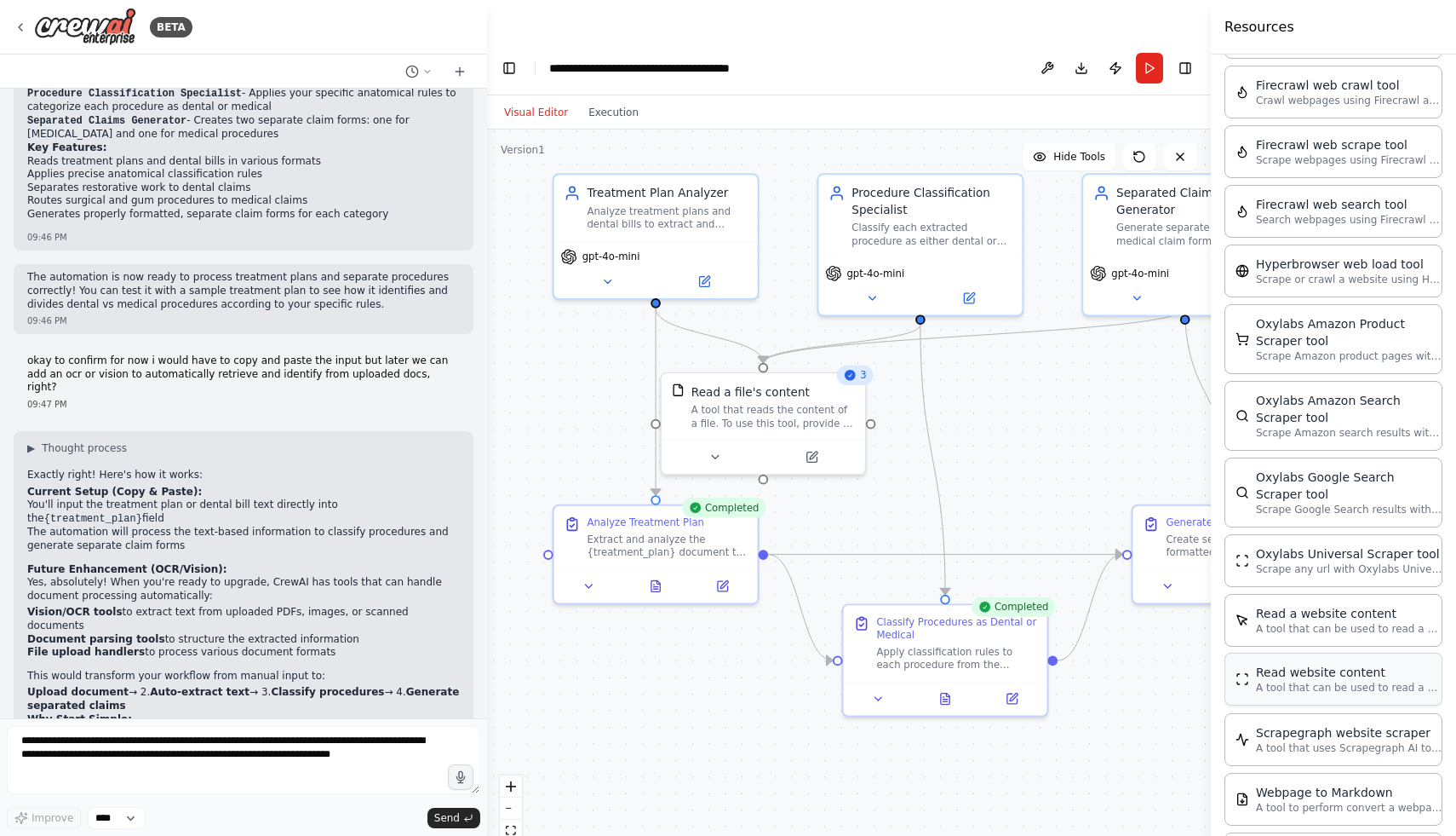
scroll to position [2530, 0]
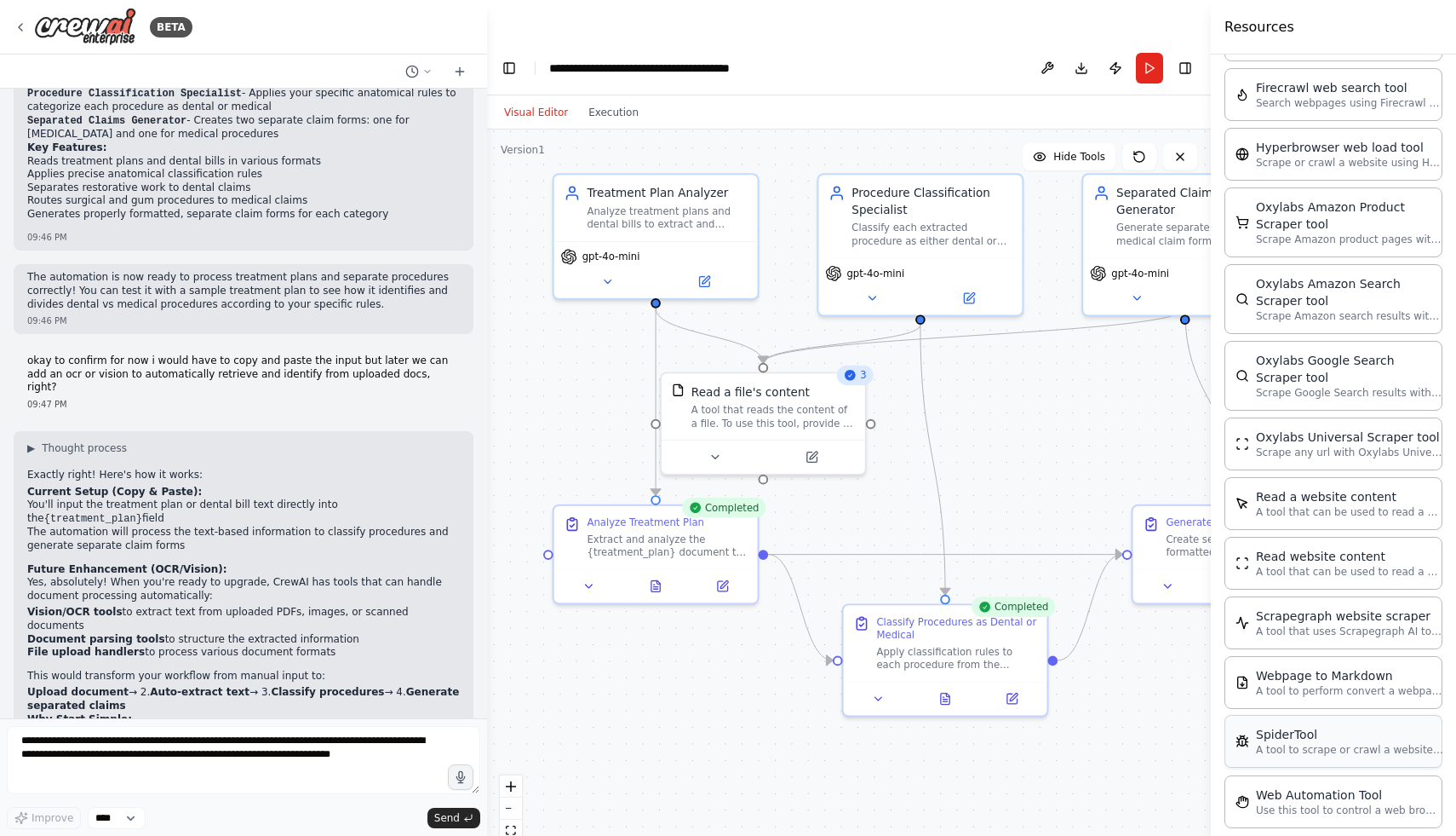
click at [1272, 743] on p "A tool to scrape or crawl a website and return LLM-ready content." at bounding box center [1350, 750] width 187 height 14
click at [1298, 743] on p "A tool to scrape or crawl a website and return LLM-ready content." at bounding box center [1350, 750] width 187 height 14
